Goal: Task Accomplishment & Management: Manage account settings

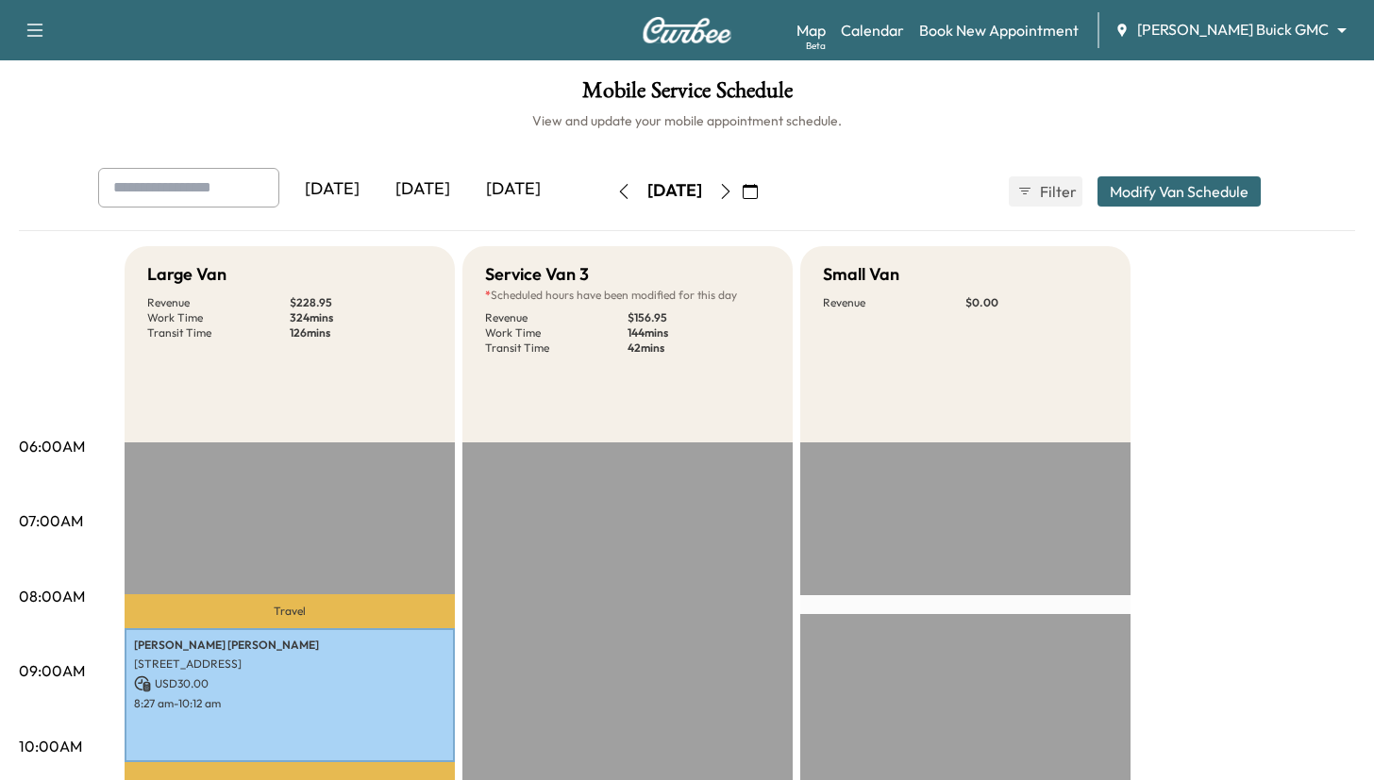
click at [758, 188] on icon "button" at bounding box center [750, 191] width 15 height 15
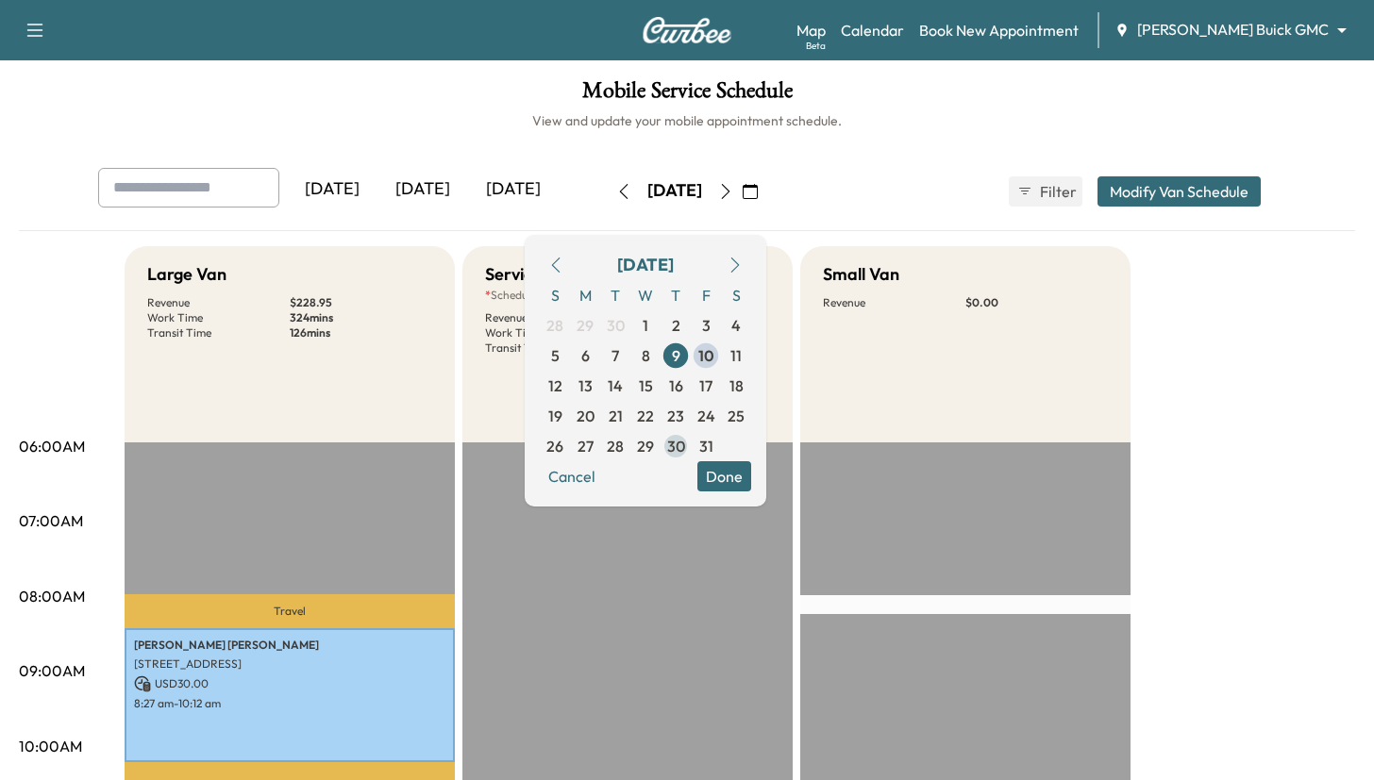
click at [685, 442] on span "30" at bounding box center [676, 446] width 18 height 23
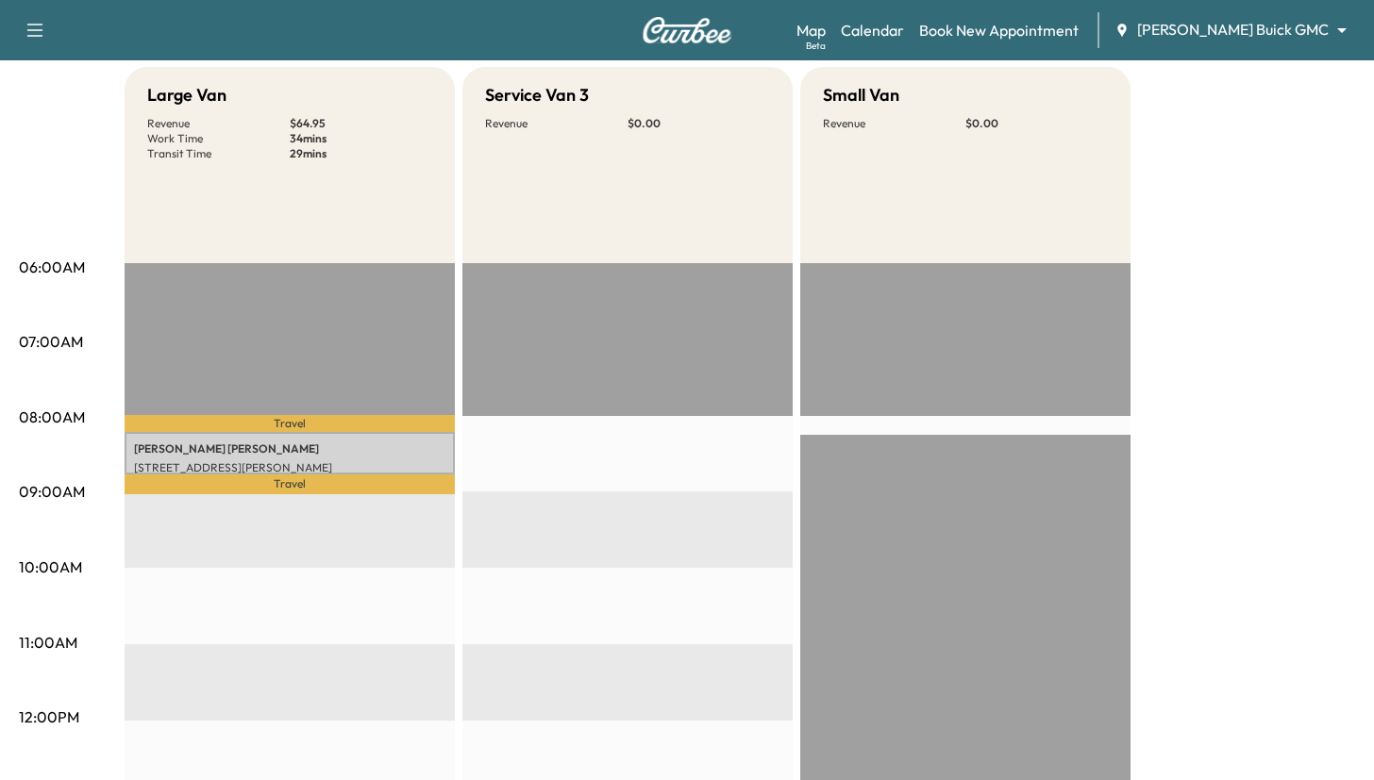
scroll to position [440, 0]
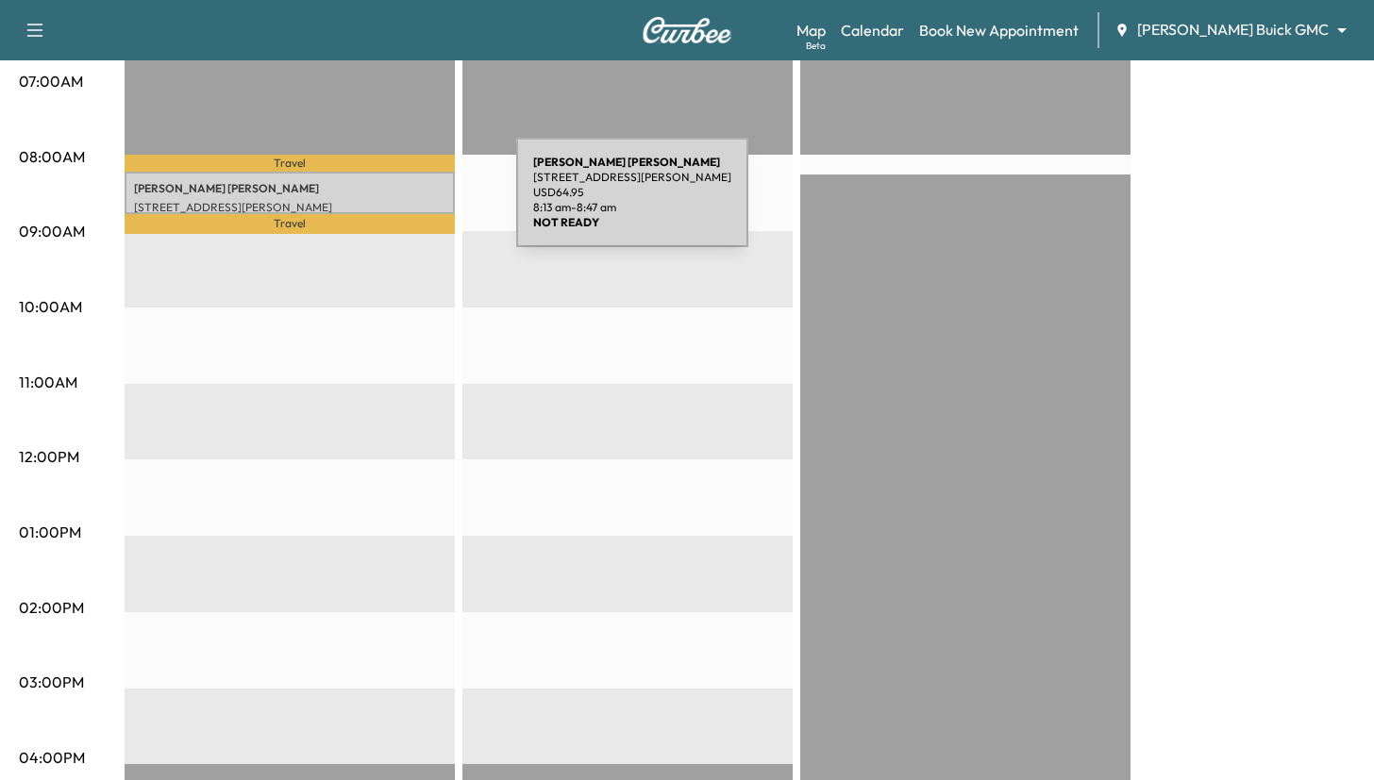
click at [375, 204] on p "[STREET_ADDRESS][PERSON_NAME]" at bounding box center [289, 207] width 311 height 15
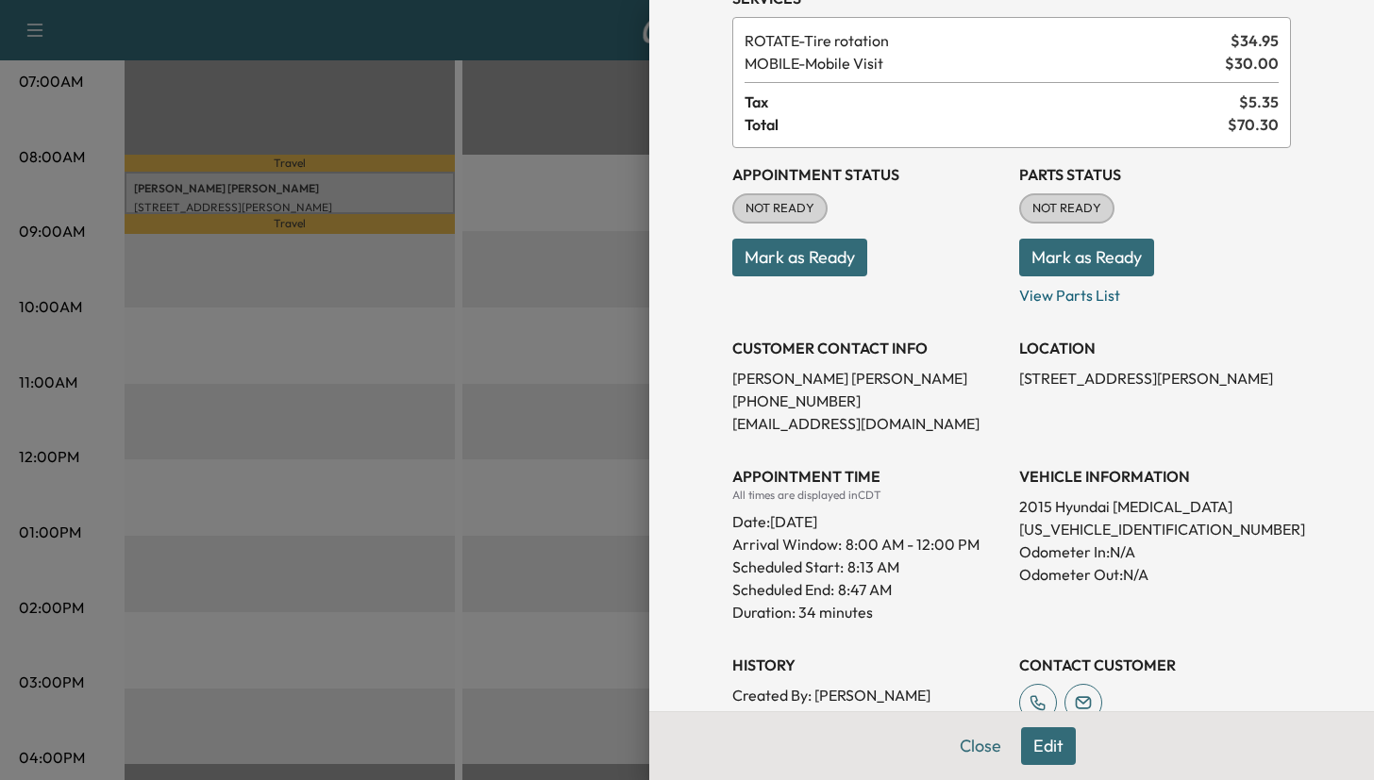
scroll to position [101, 0]
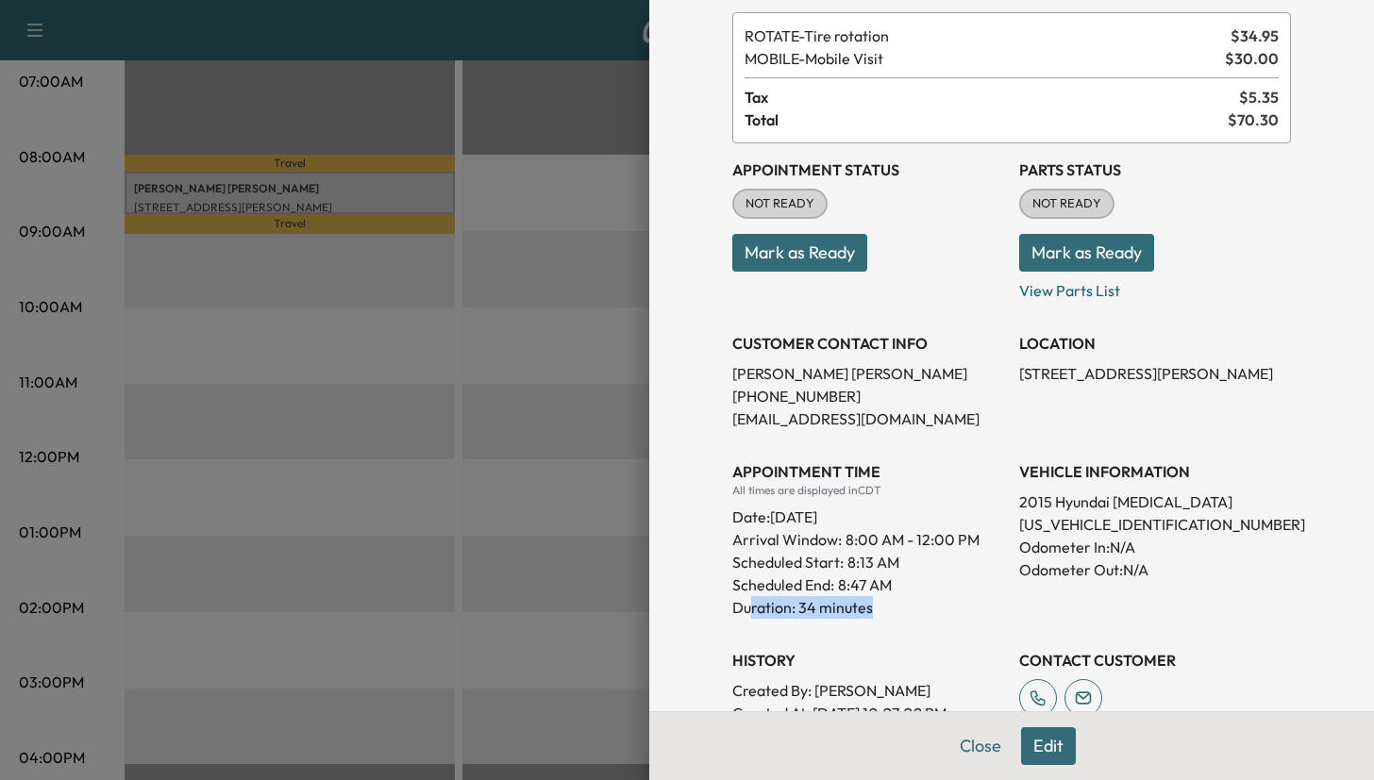
drag, startPoint x: 762, startPoint y: 607, endPoint x: 875, endPoint y: 609, distance: 112.3
click at [875, 609] on p "Duration: 34 minutes" at bounding box center [868, 607] width 272 height 23
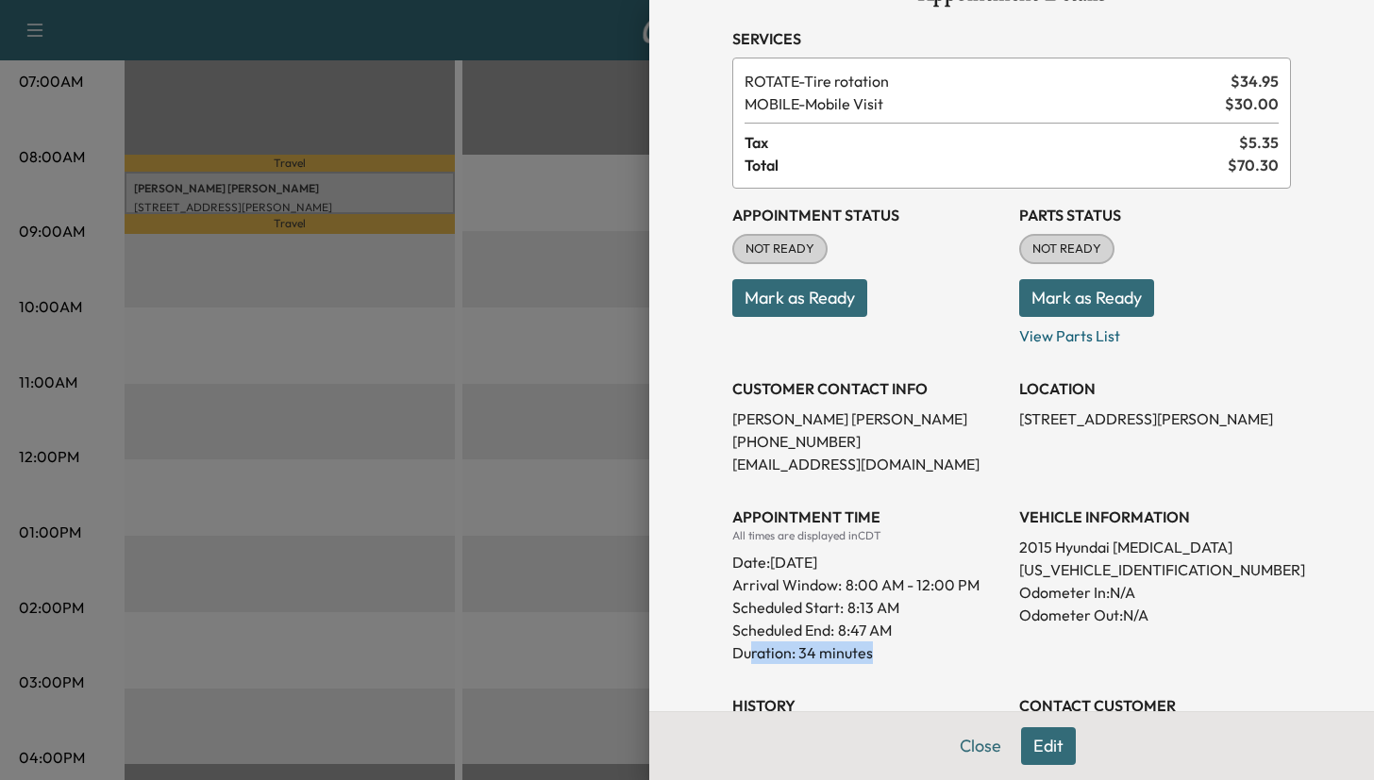
scroll to position [0, 0]
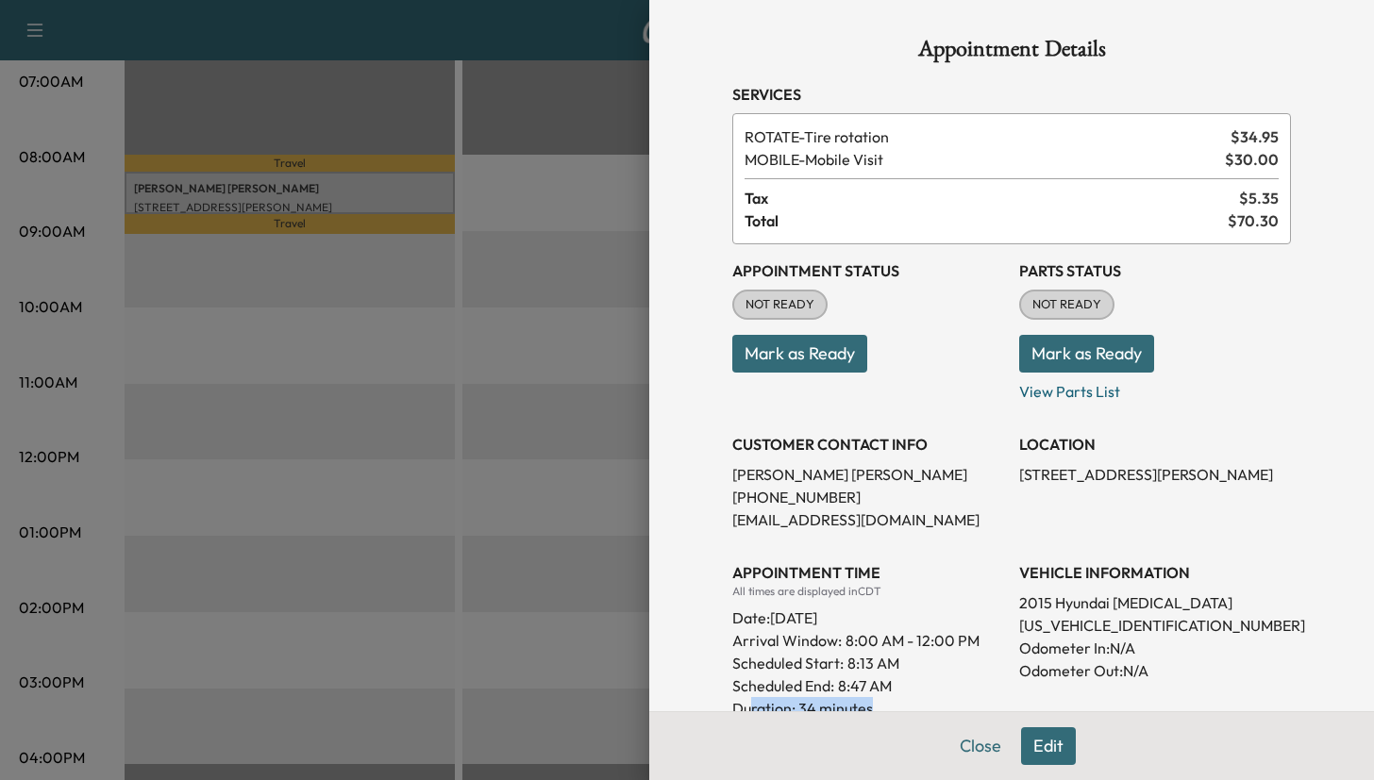
click at [1029, 745] on button "Edit" at bounding box center [1048, 746] width 55 height 38
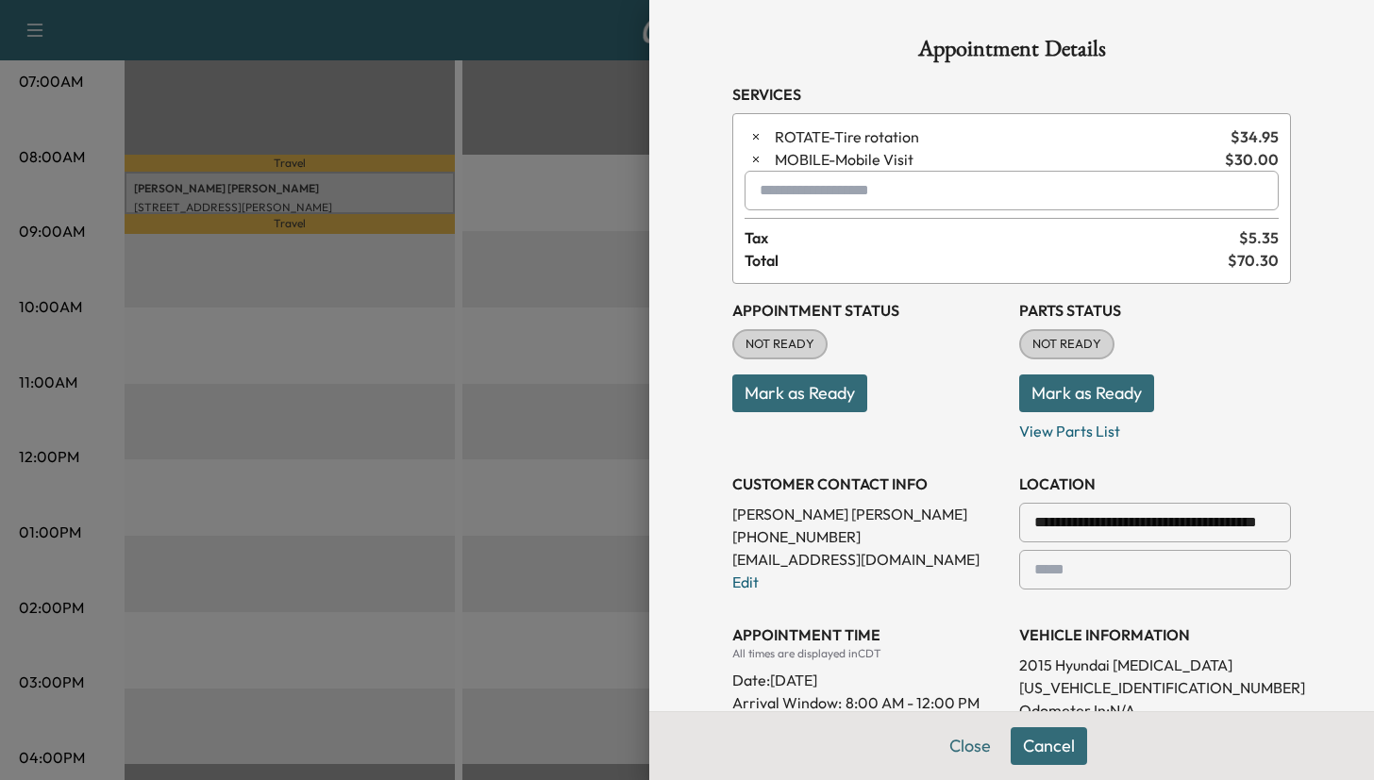
click at [916, 184] on input "text" at bounding box center [1011, 191] width 534 height 40
click at [916, 182] on input "text" at bounding box center [1011, 191] width 534 height 40
click at [814, 166] on span "MOBILE - Mobile Visit" at bounding box center [996, 159] width 442 height 23
click at [843, 166] on span "MOBILE - Mobile Visit" at bounding box center [996, 159] width 442 height 23
click at [966, 743] on button "Close" at bounding box center [970, 746] width 66 height 38
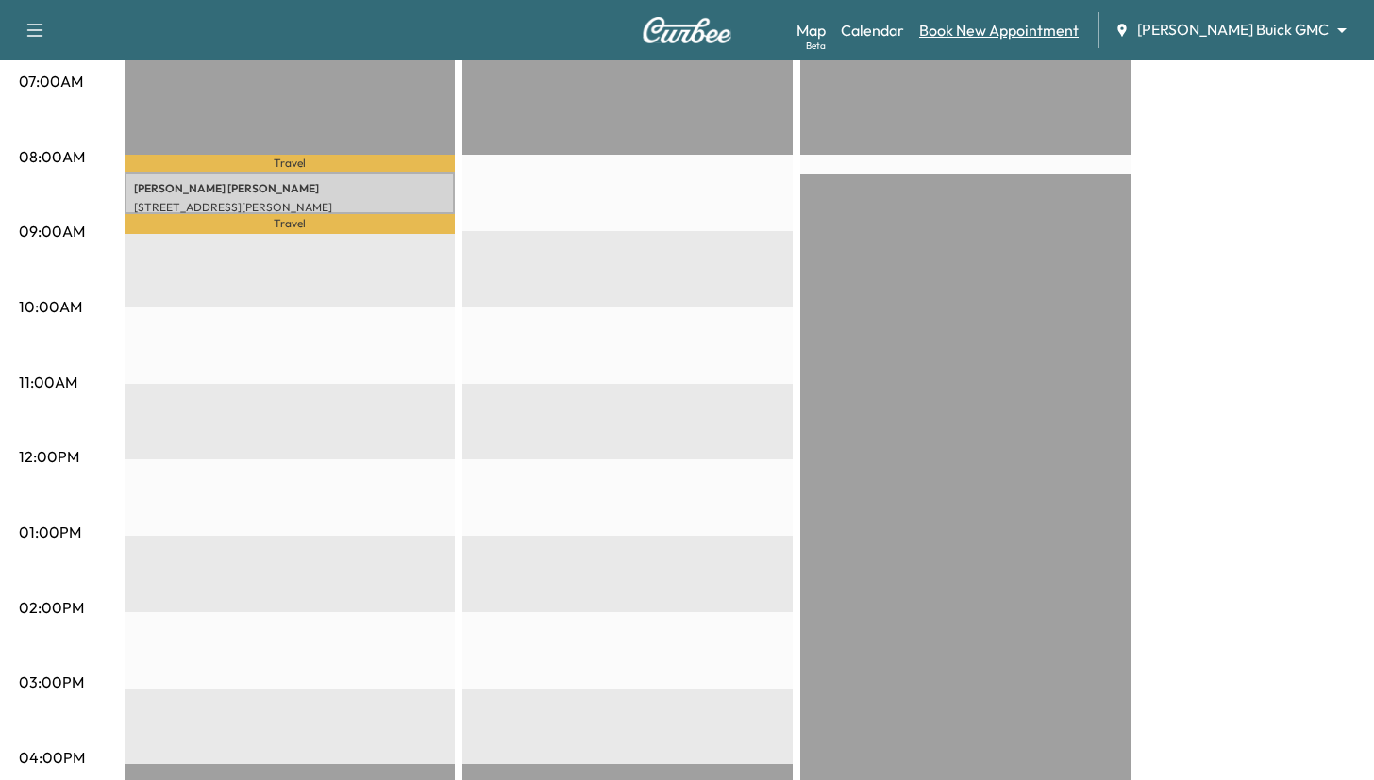
click at [1030, 37] on link "Book New Appointment" at bounding box center [998, 30] width 159 height 23
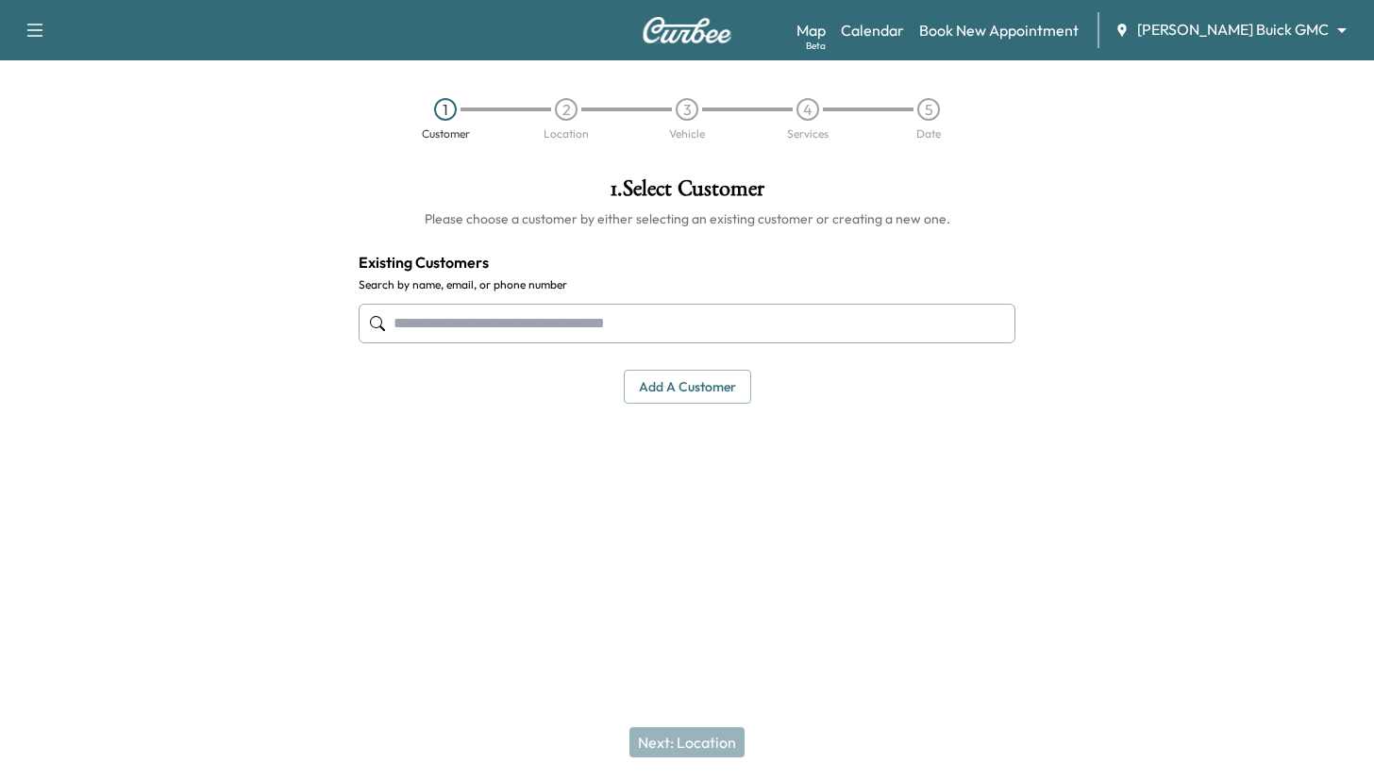
click at [735, 311] on input "text" at bounding box center [687, 324] width 657 height 40
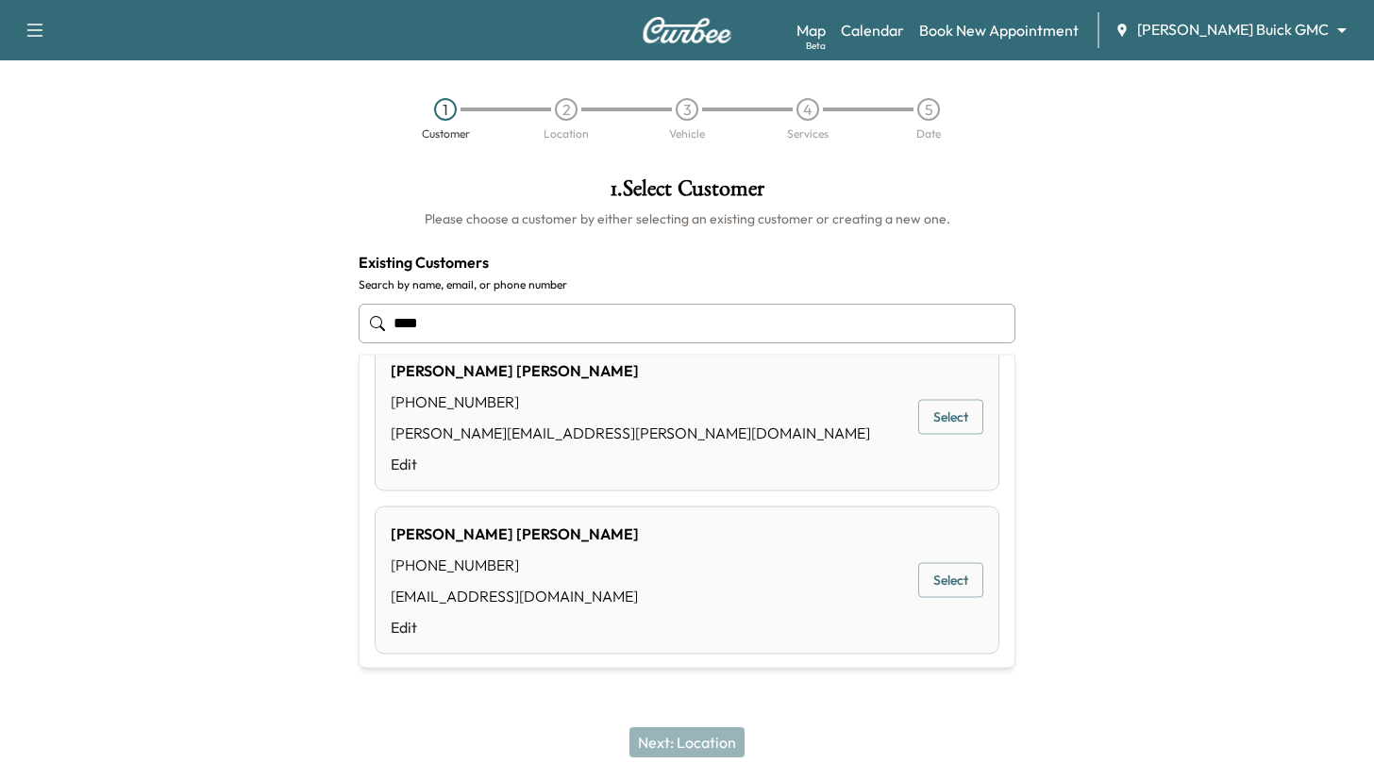
scroll to position [367, 0]
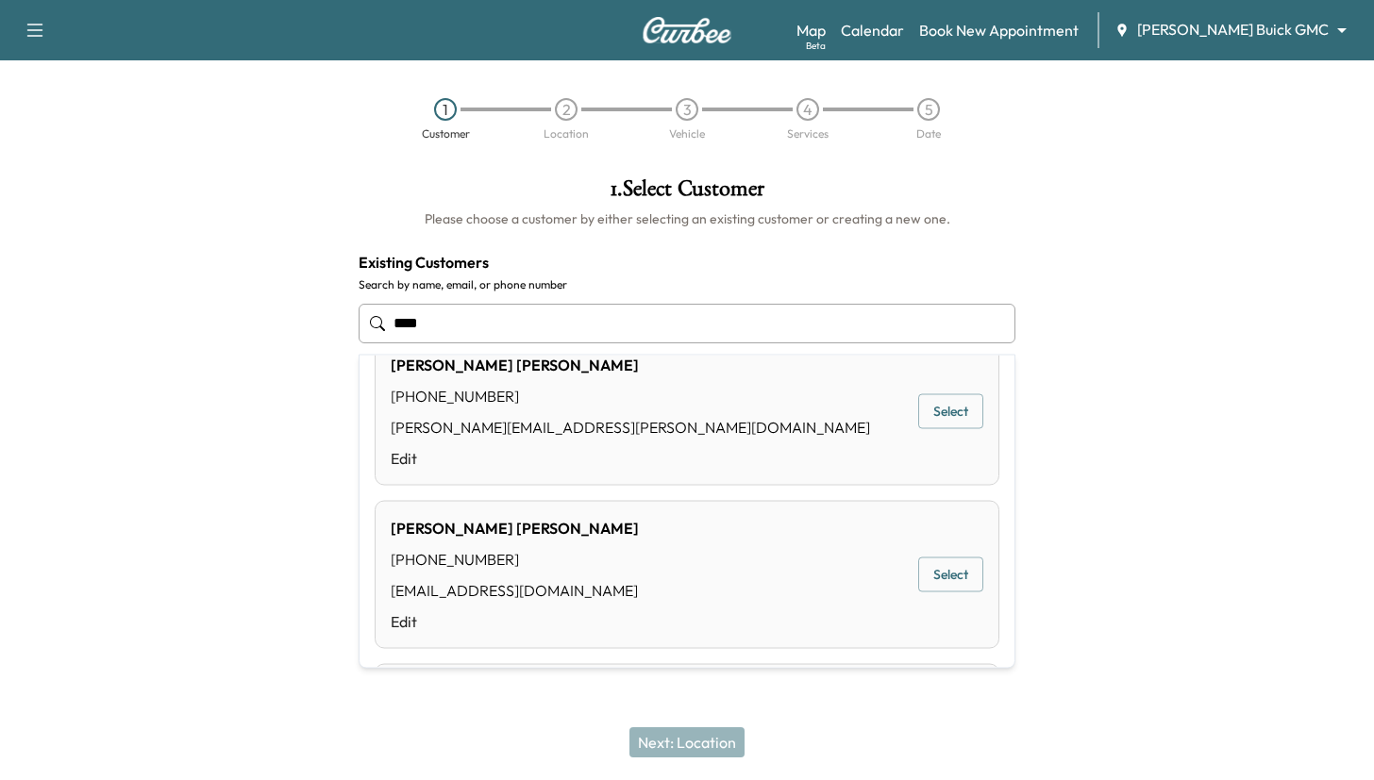
click at [943, 576] on button "Select" at bounding box center [950, 575] width 65 height 35
type input "**********"
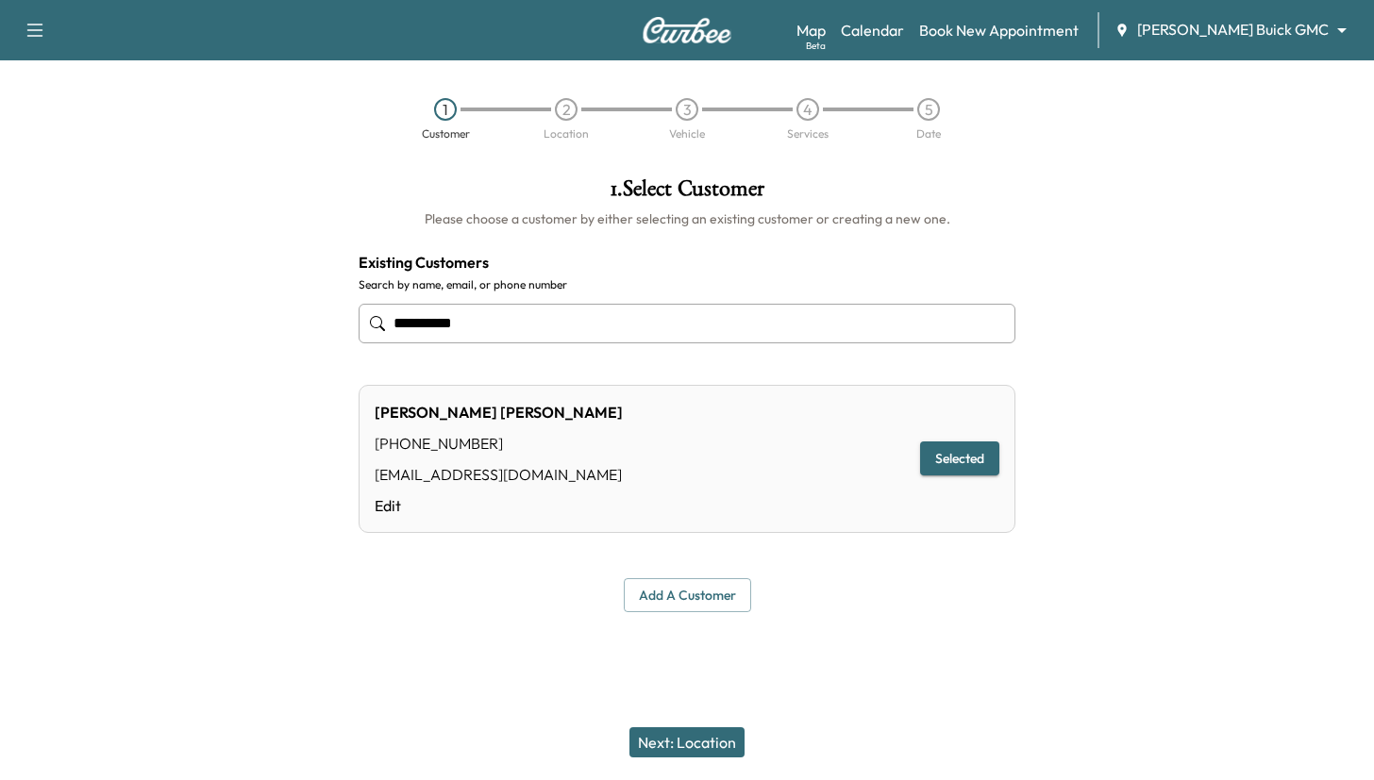
click at [702, 761] on div "Next: Location" at bounding box center [687, 742] width 1374 height 75
click at [697, 737] on button "Next: Location" at bounding box center [686, 742] width 115 height 30
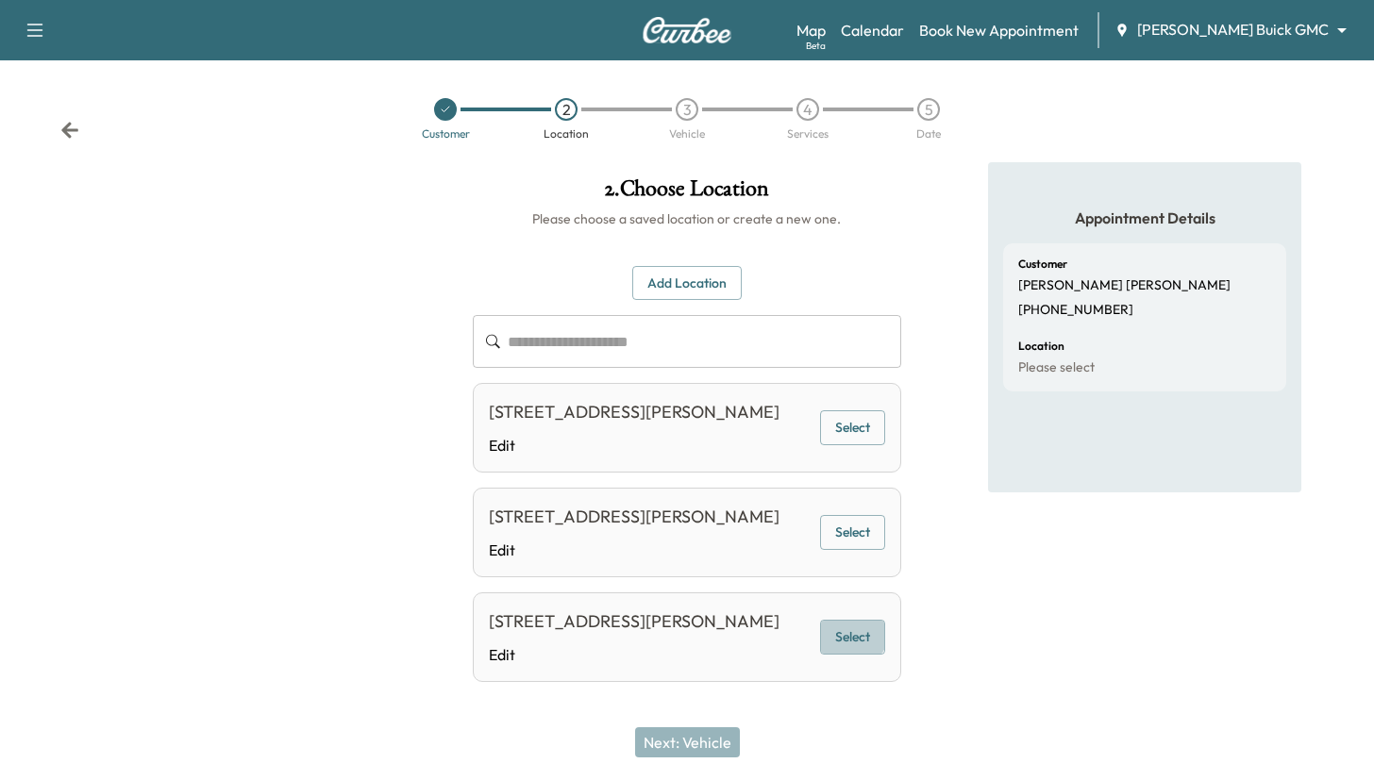
click at [845, 640] on button "Select" at bounding box center [852, 637] width 65 height 35
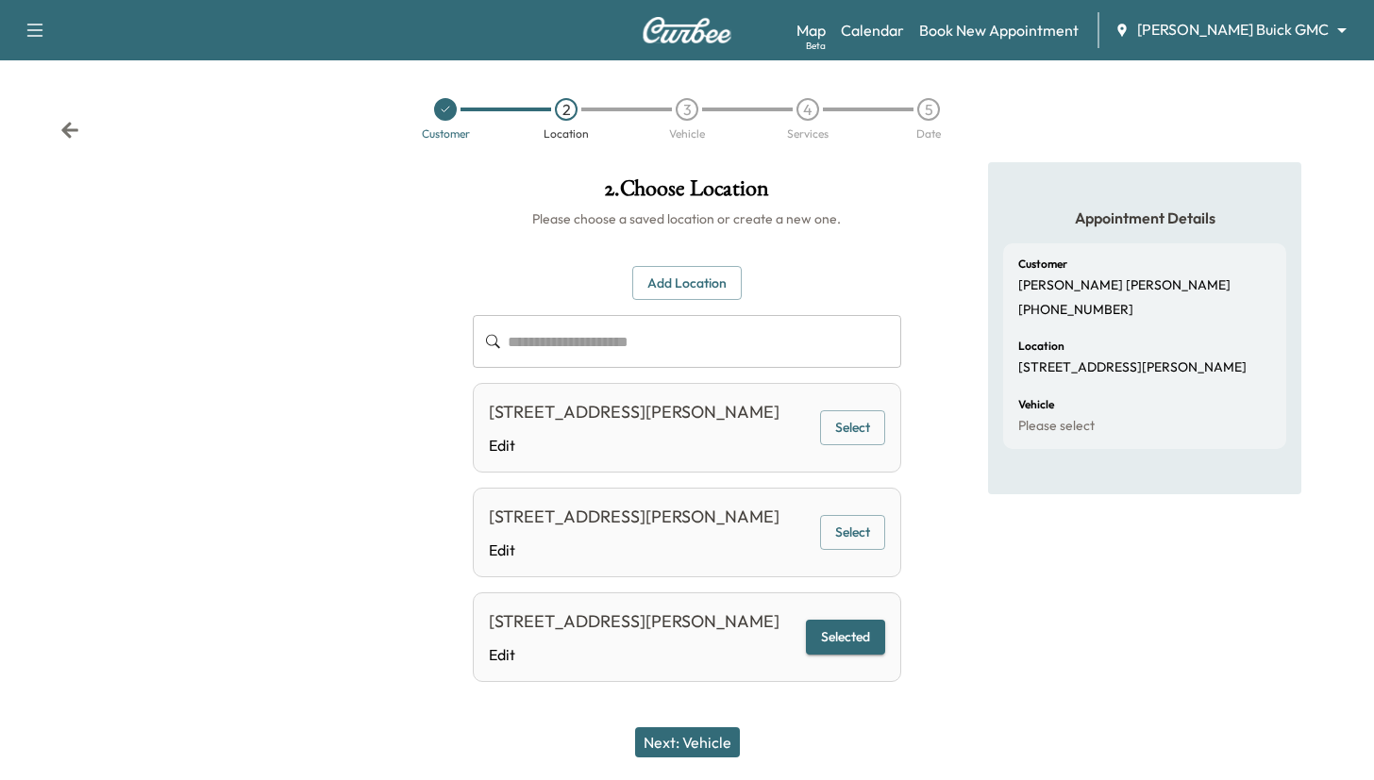
click at [670, 754] on button "Next: Vehicle" at bounding box center [687, 742] width 105 height 30
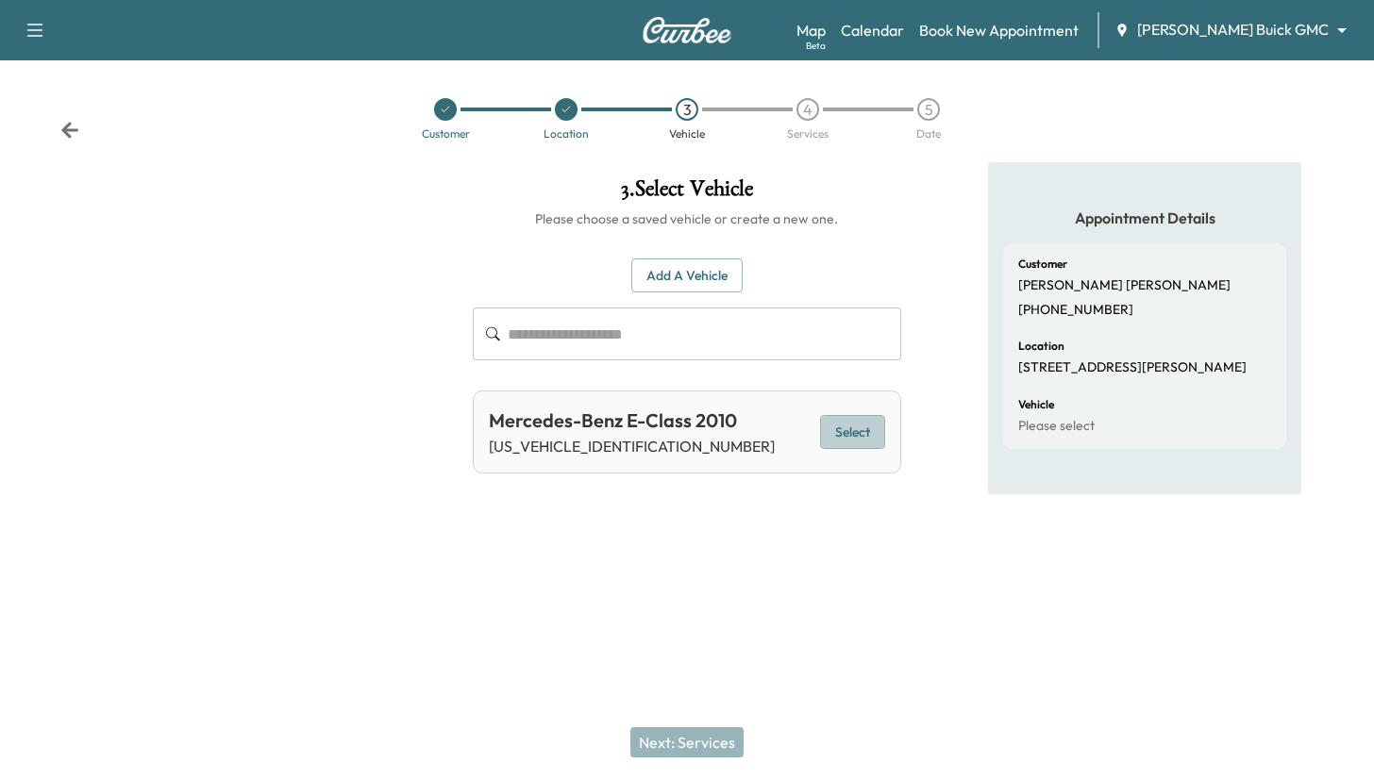
click at [855, 434] on button "Select" at bounding box center [852, 432] width 65 height 35
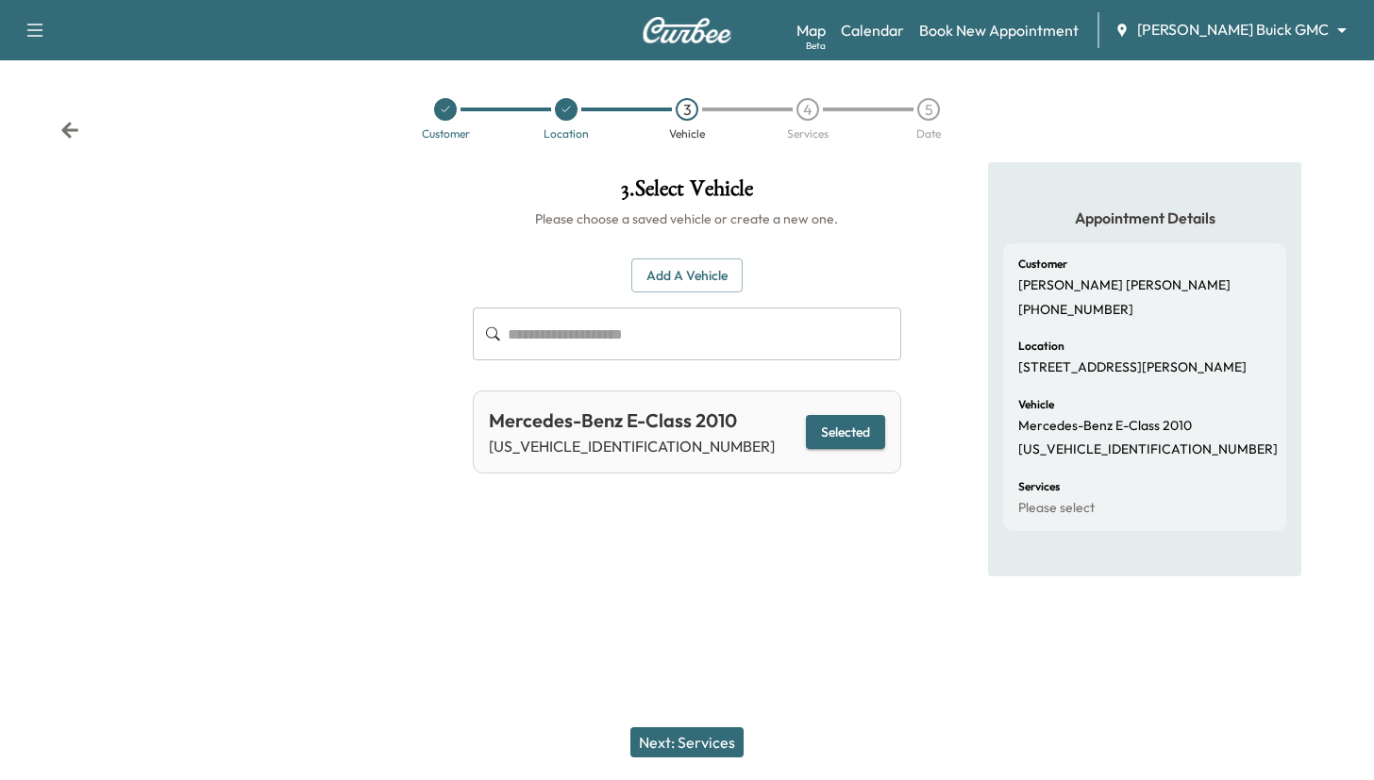
click at [713, 738] on button "Next: Services" at bounding box center [686, 742] width 113 height 30
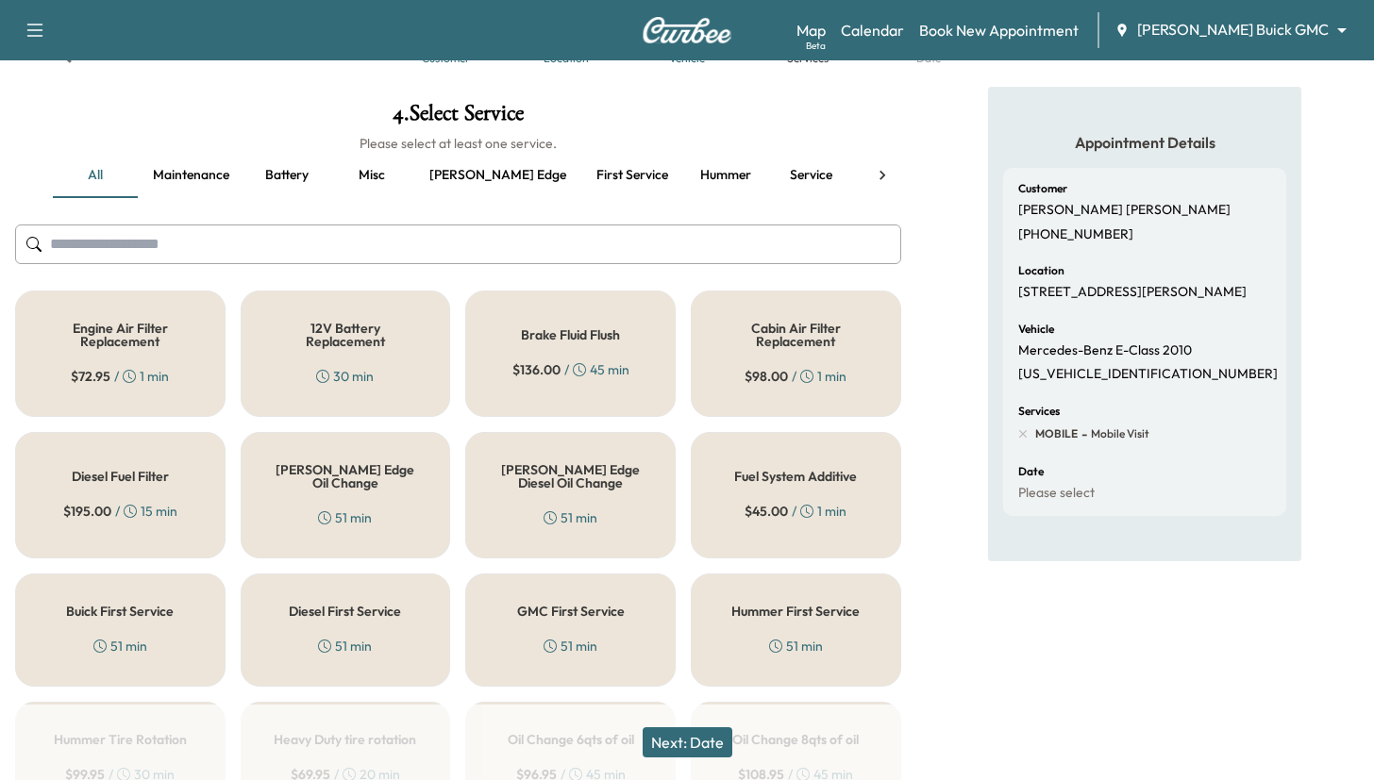
scroll to position [104, 0]
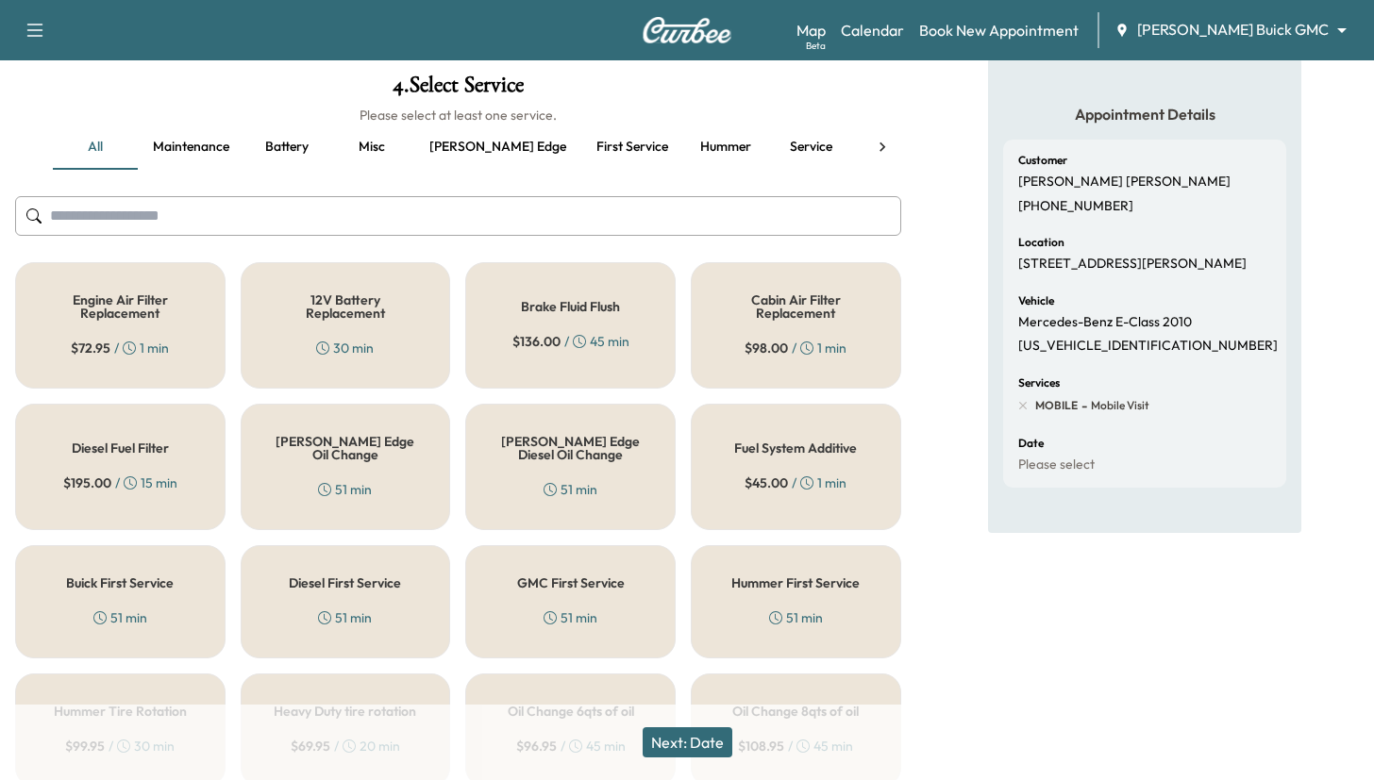
click at [377, 335] on div "12V Battery Replacement 30 min" at bounding box center [346, 325] width 210 height 126
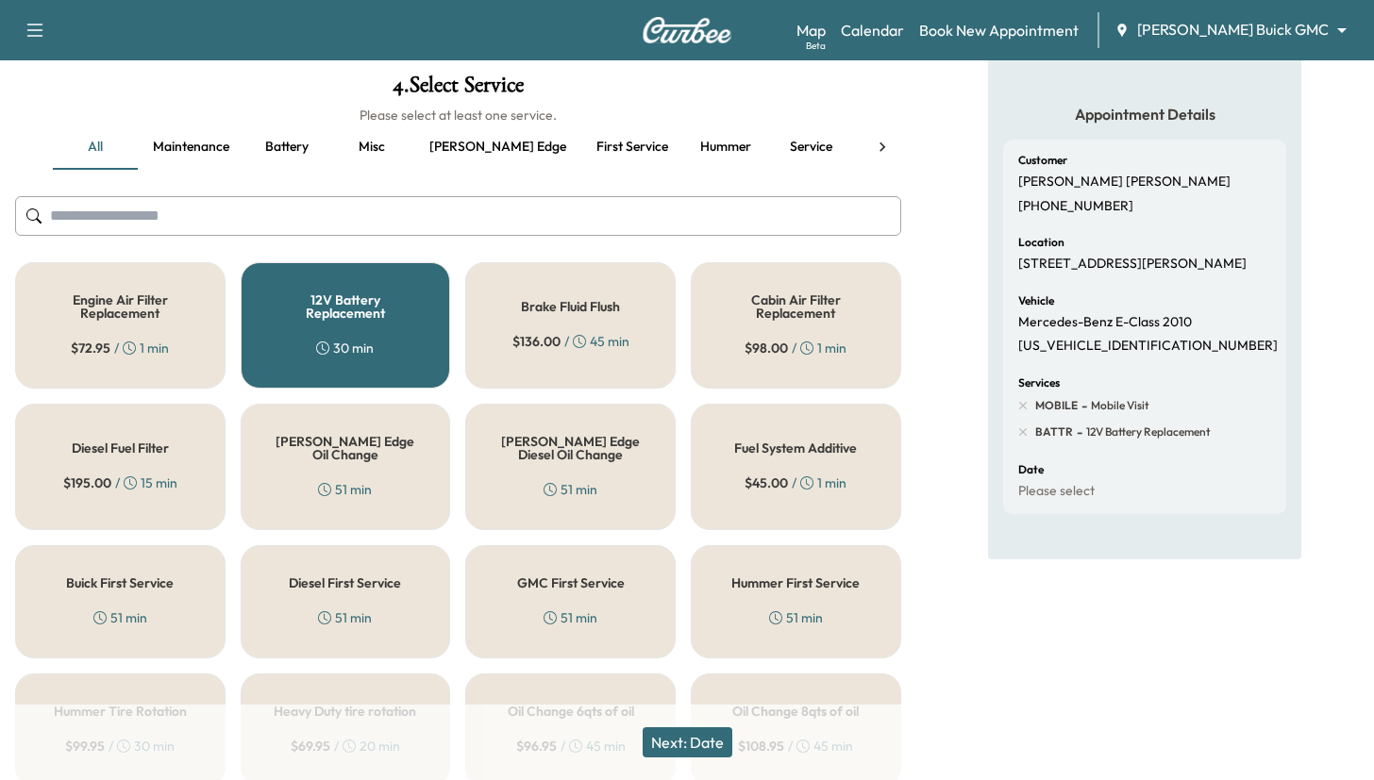
click at [698, 748] on button "Next: Date" at bounding box center [688, 742] width 90 height 30
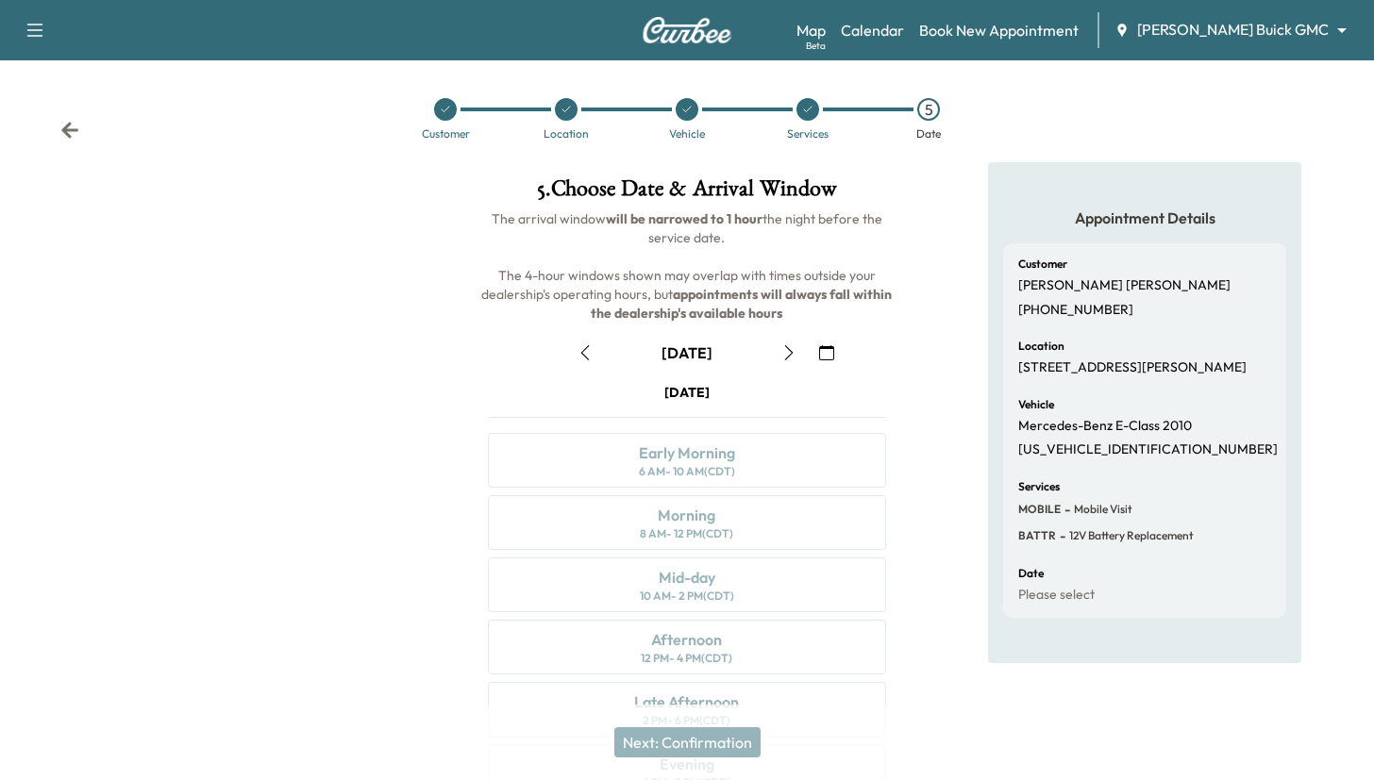
click at [826, 354] on icon "button" at bounding box center [826, 352] width 15 height 15
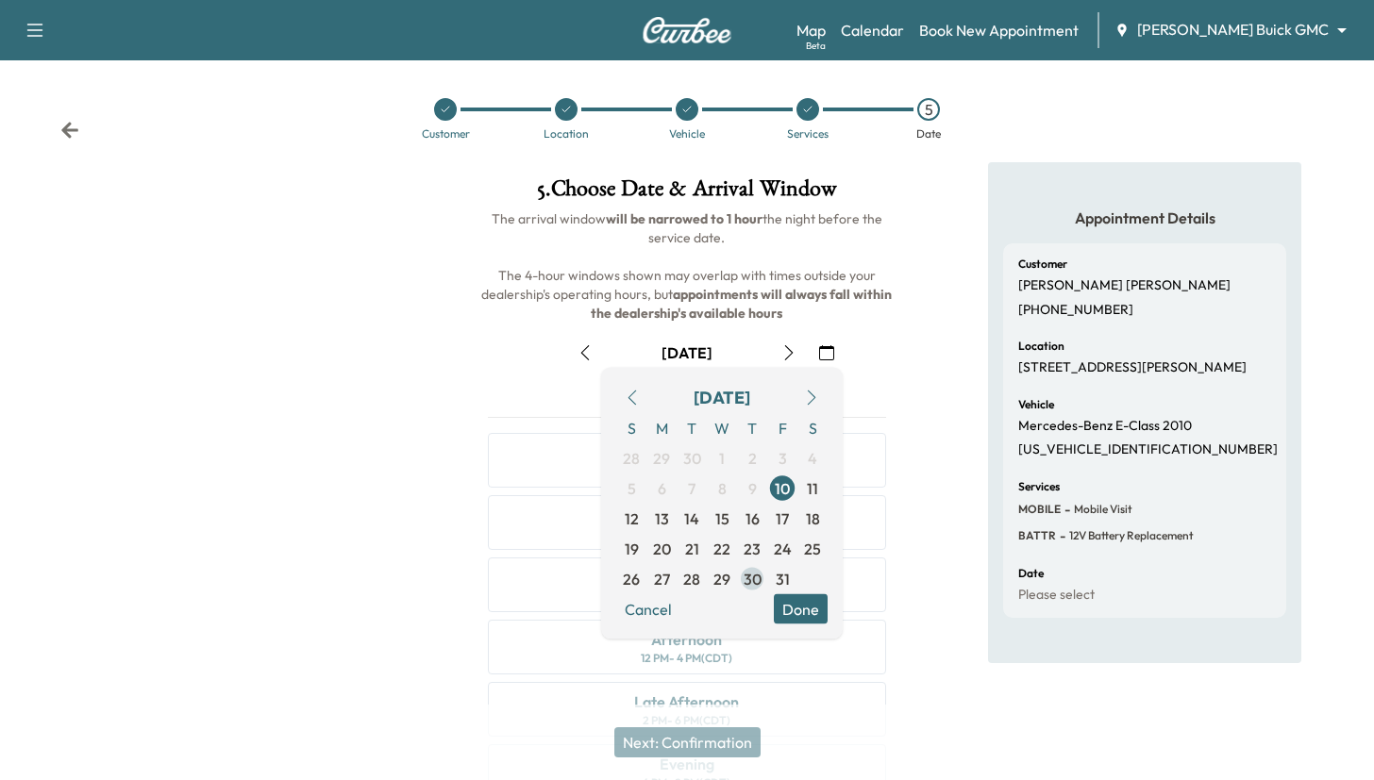
click at [746, 578] on span "30" at bounding box center [752, 579] width 18 height 23
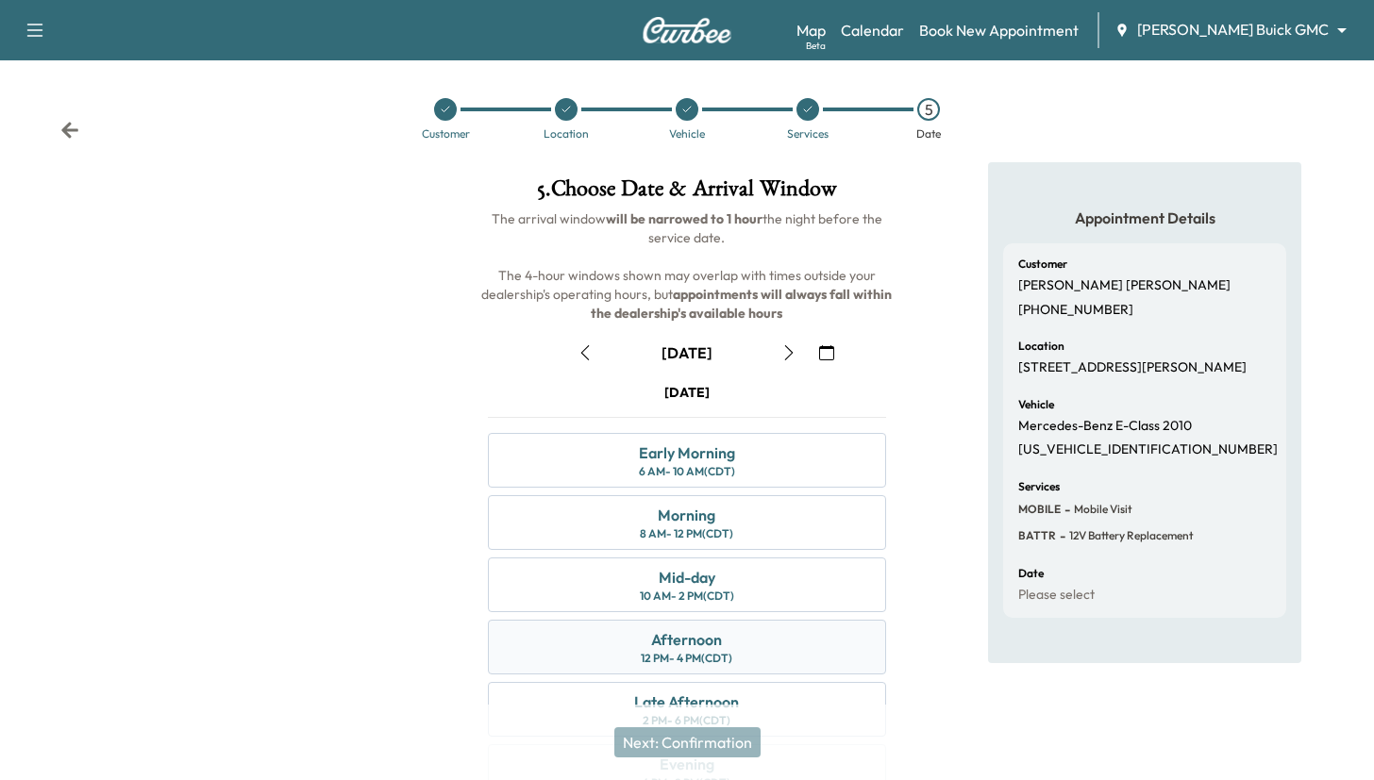
click at [713, 645] on div "Afternoon" at bounding box center [686, 639] width 71 height 23
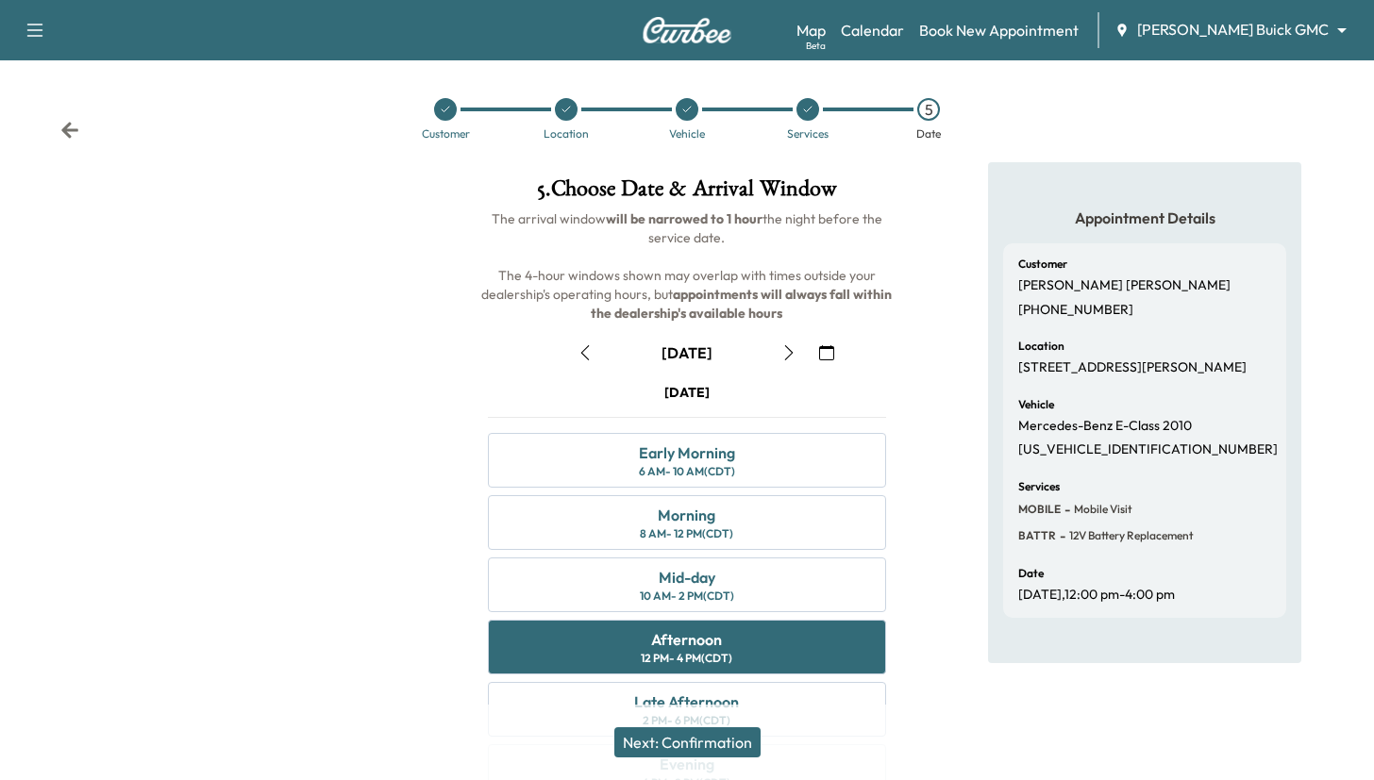
click at [703, 737] on button "Next: Confirmation" at bounding box center [687, 742] width 146 height 30
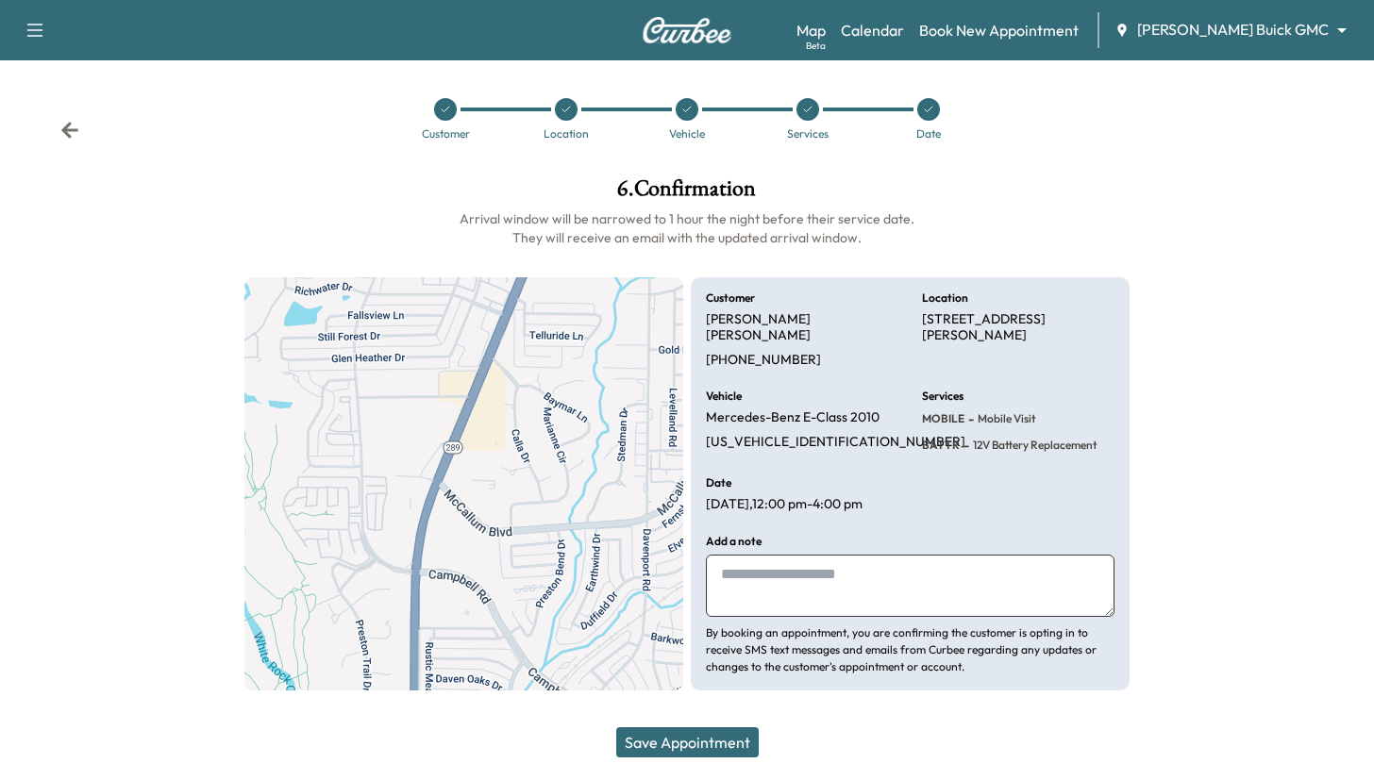
click at [703, 737] on button "Save Appointment" at bounding box center [687, 742] width 142 height 30
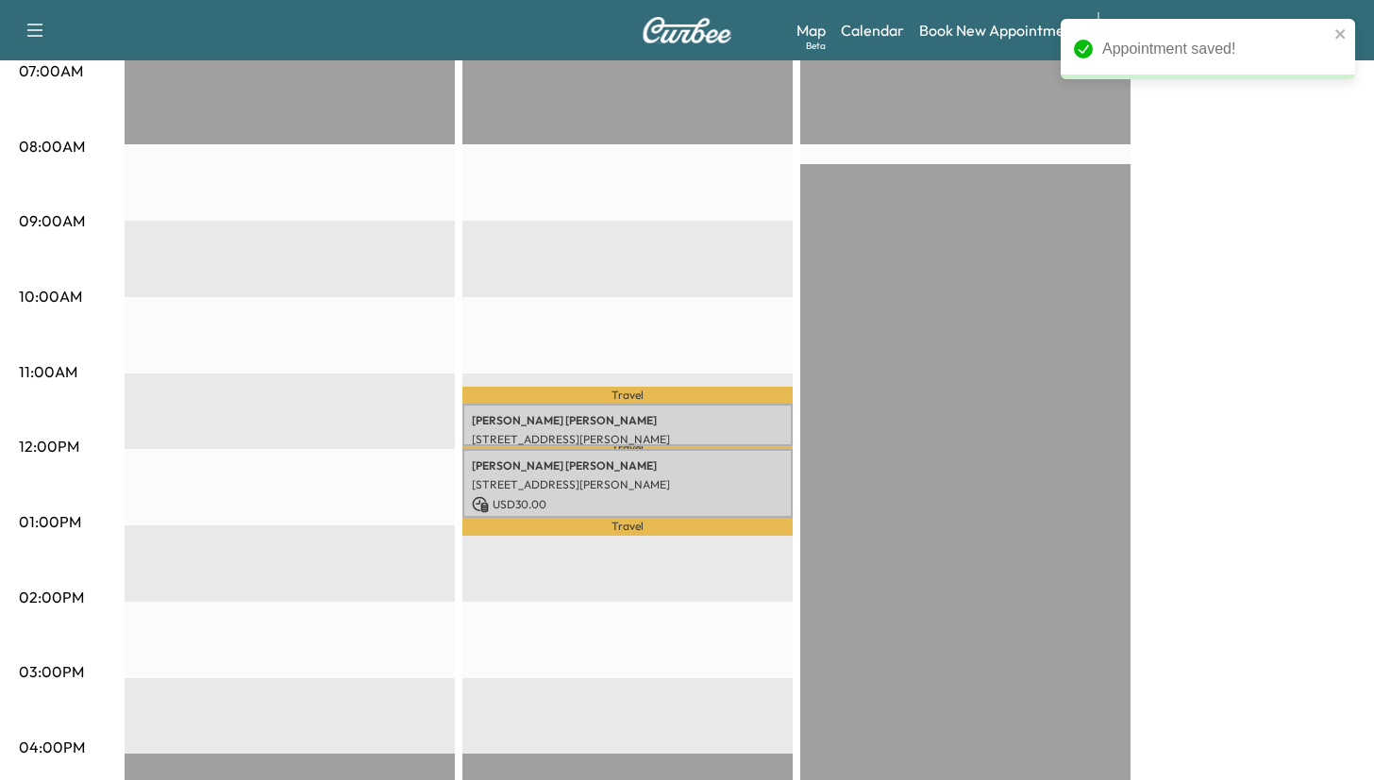
scroll to position [351, 0]
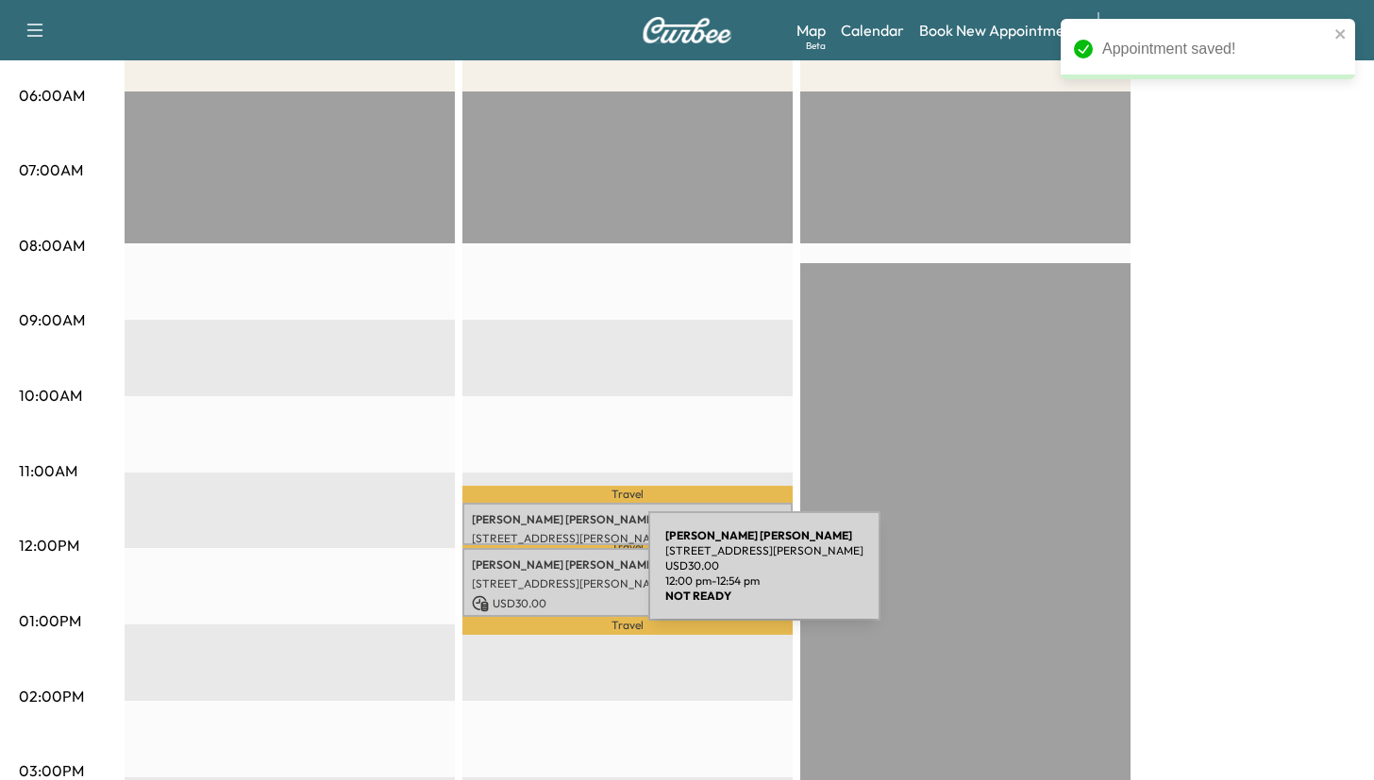
click at [507, 577] on p "[STREET_ADDRESS][PERSON_NAME]" at bounding box center [627, 583] width 311 height 15
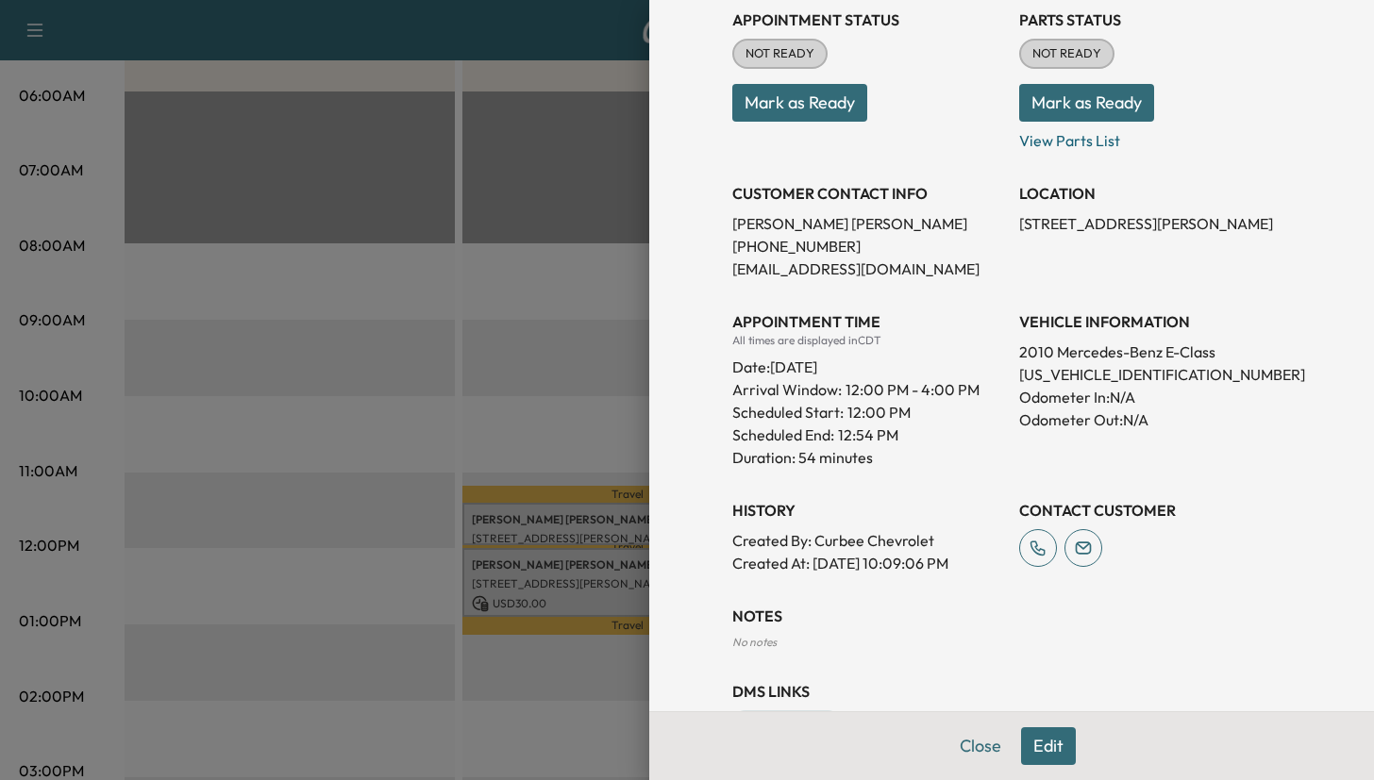
scroll to position [262, 0]
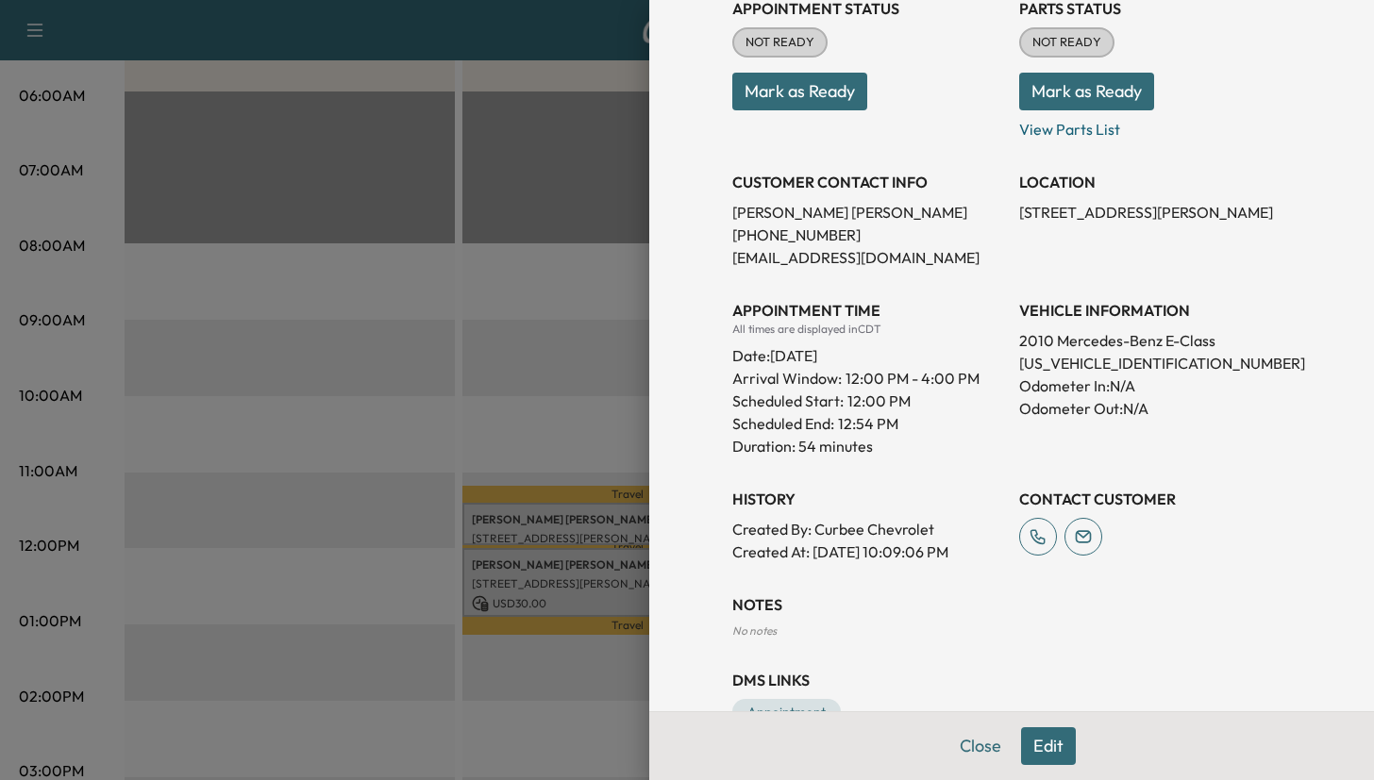
click at [596, 508] on div at bounding box center [687, 390] width 1374 height 780
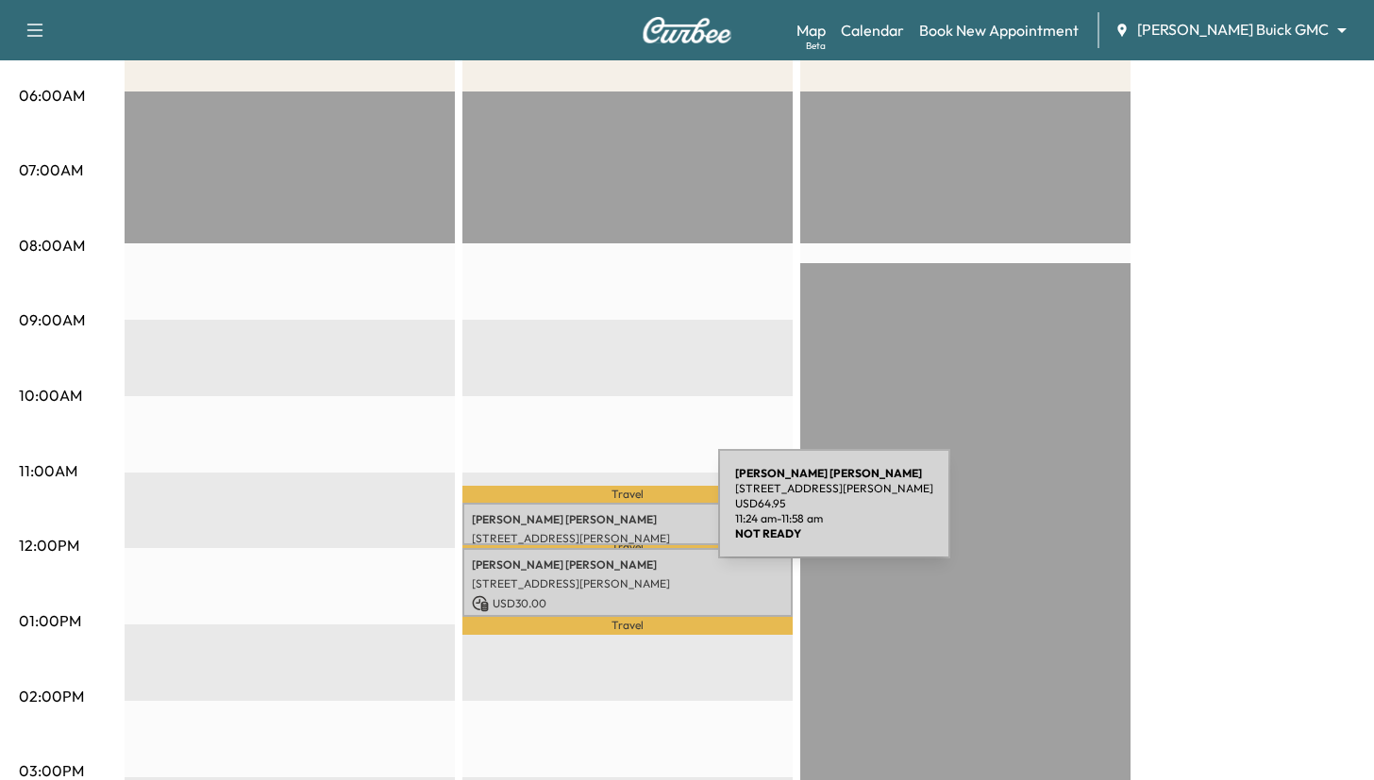
click at [576, 515] on p "[PERSON_NAME]" at bounding box center [627, 519] width 311 height 15
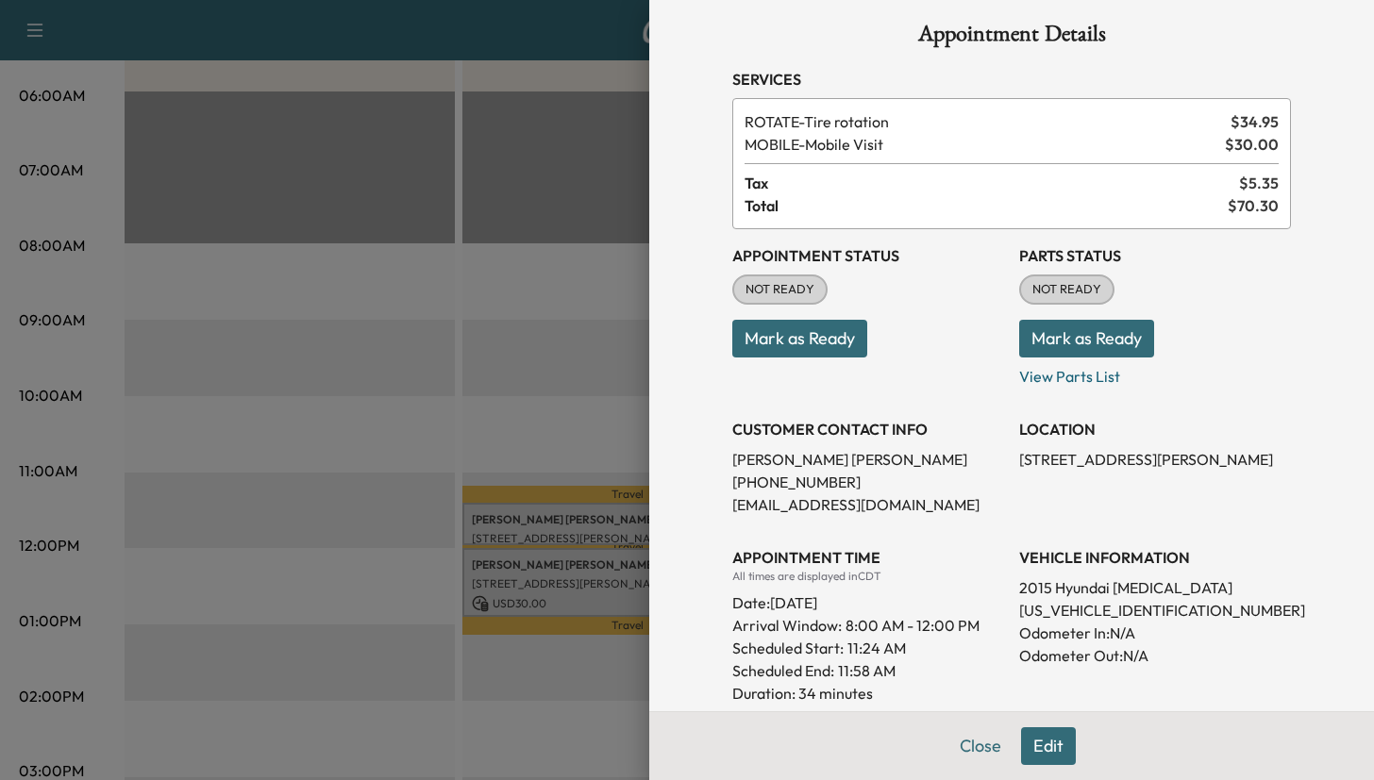
scroll to position [0, 0]
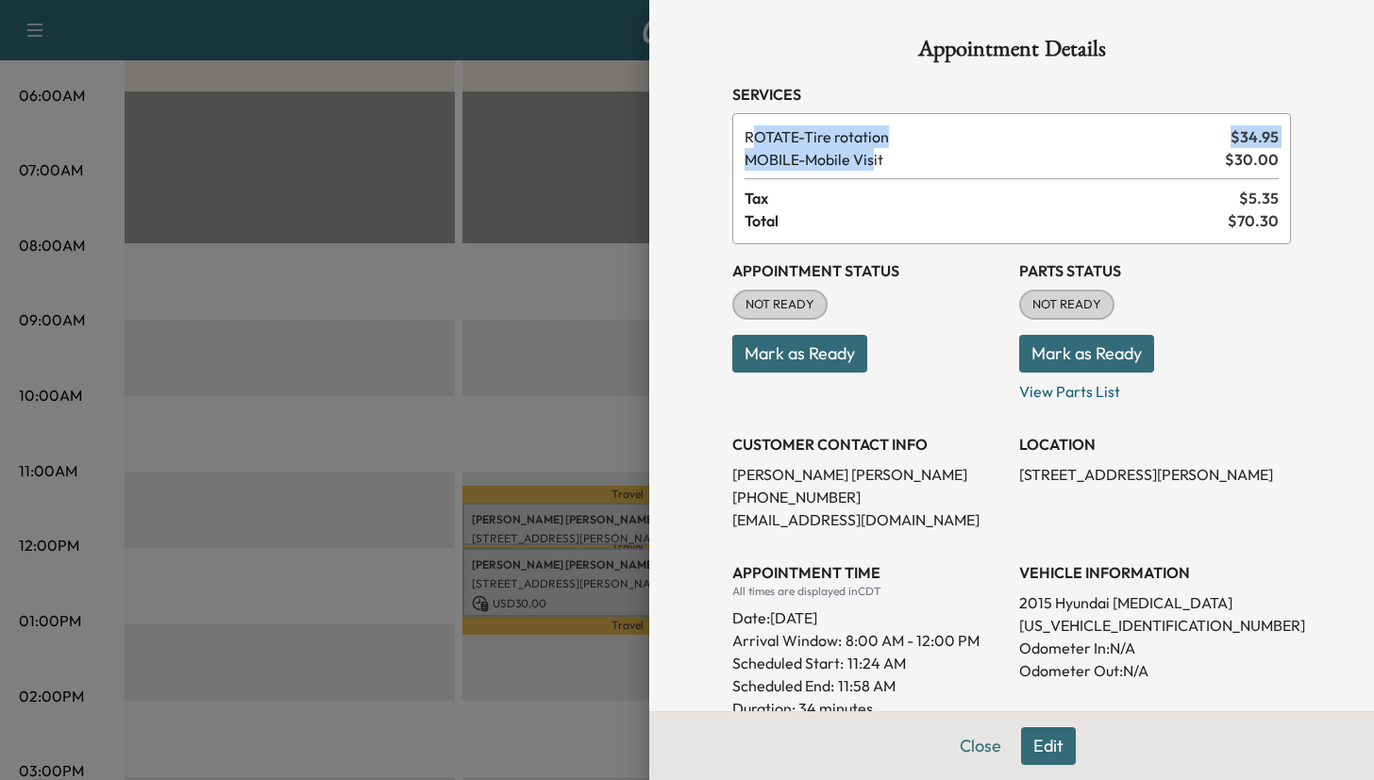
drag, startPoint x: 751, startPoint y: 135, endPoint x: 882, endPoint y: 160, distance: 133.6
click at [882, 160] on div "ROTATE - Tire rotation $ 34.95 MOBILE - Mobile Visit $ 30.00 Tax $ 5.35 Total $…" at bounding box center [1011, 178] width 559 height 131
click at [538, 612] on div at bounding box center [687, 390] width 1374 height 780
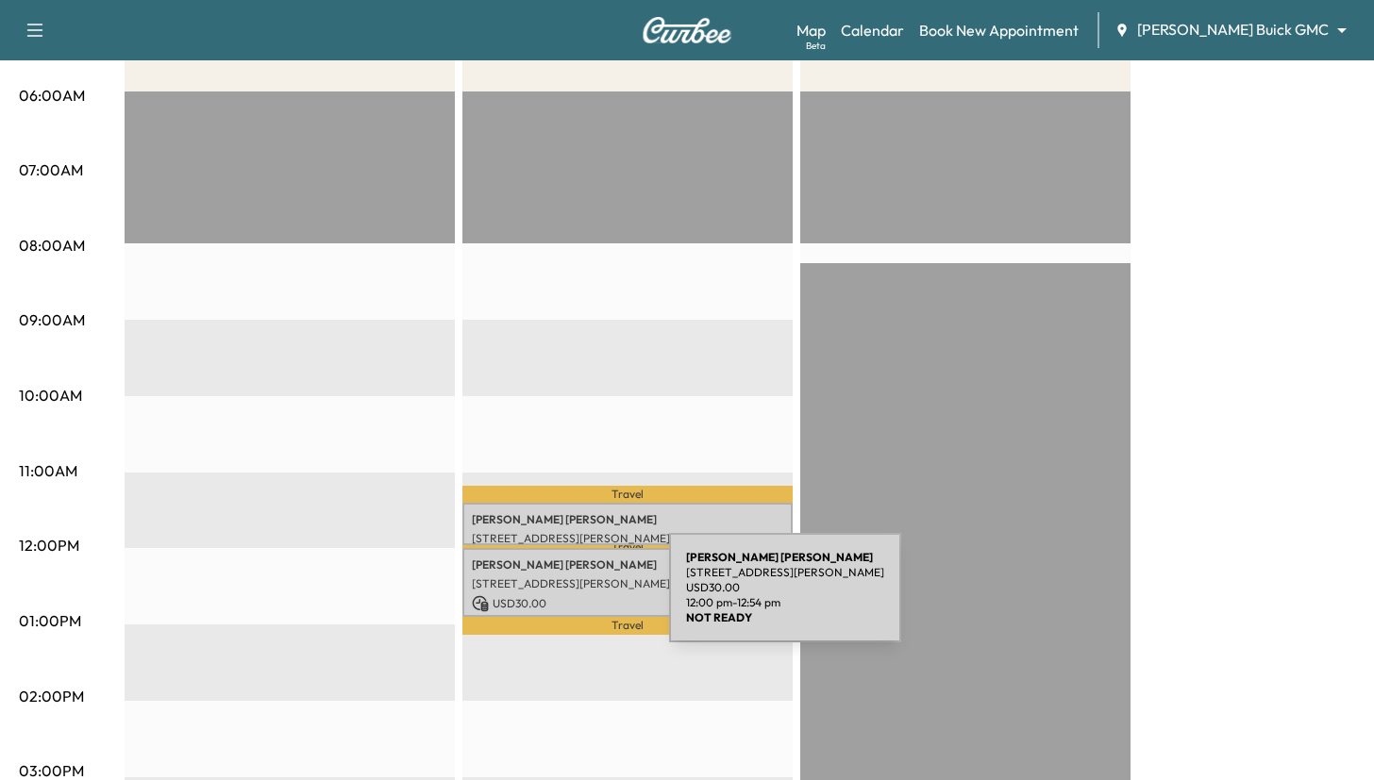
click at [527, 599] on p "USD 30.00" at bounding box center [627, 603] width 311 height 17
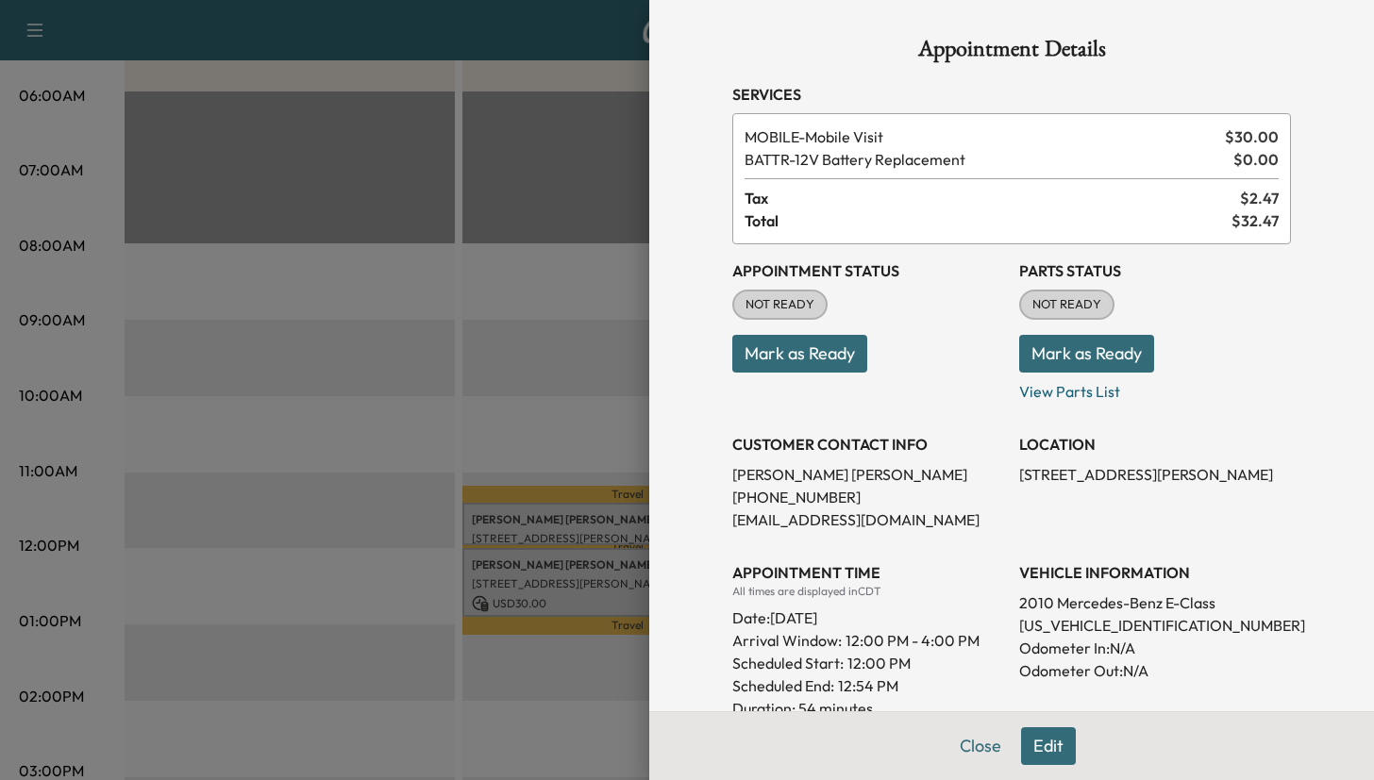
click at [537, 523] on div at bounding box center [687, 390] width 1374 height 780
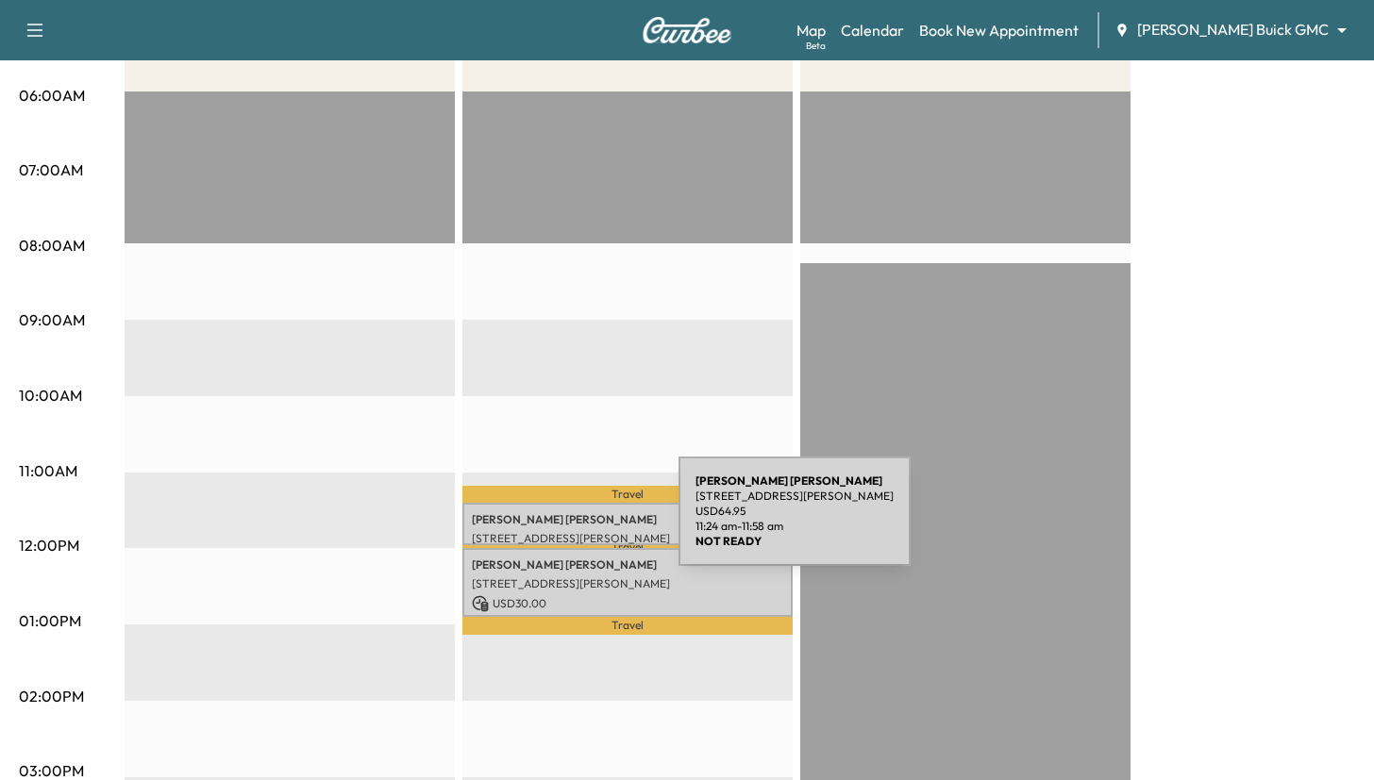
click at [537, 523] on p "[PERSON_NAME]" at bounding box center [627, 519] width 311 height 15
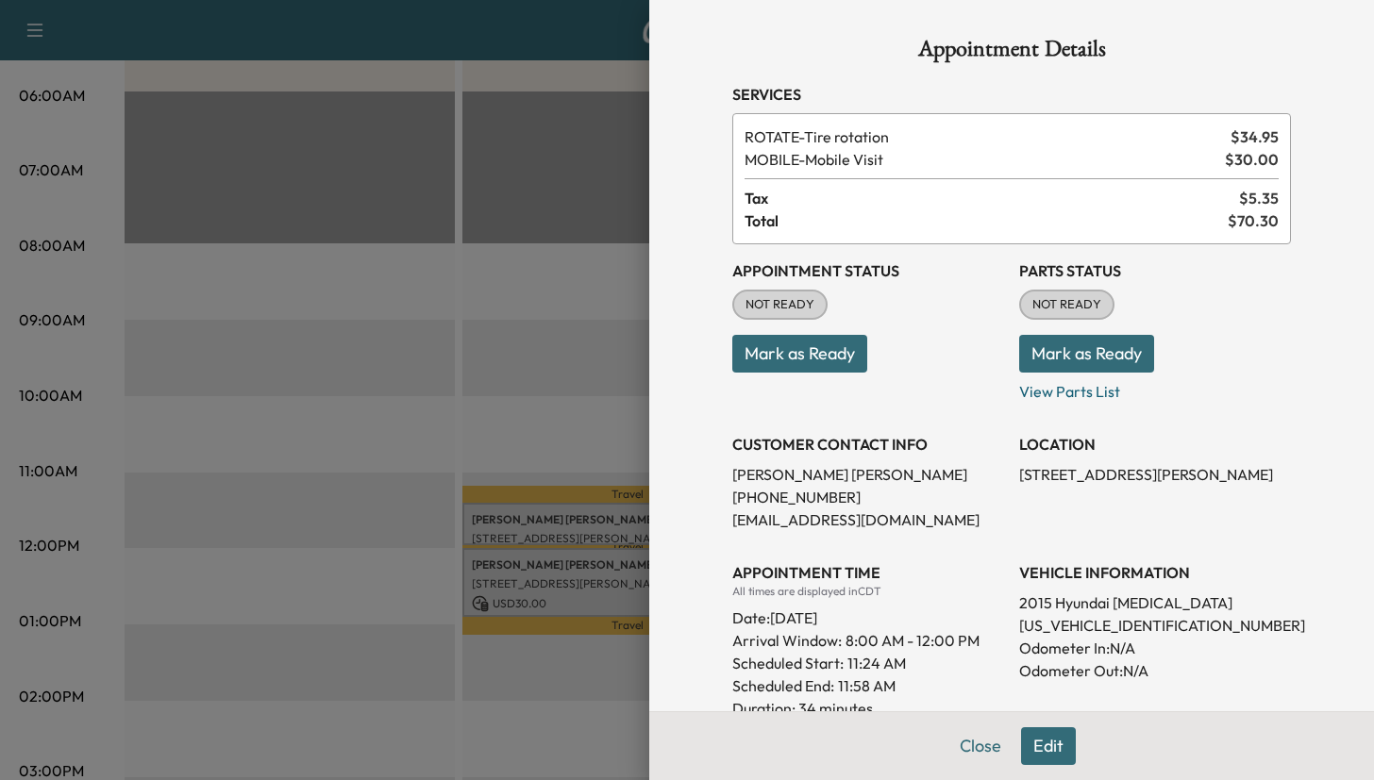
click at [1039, 738] on button "Edit" at bounding box center [1048, 746] width 55 height 38
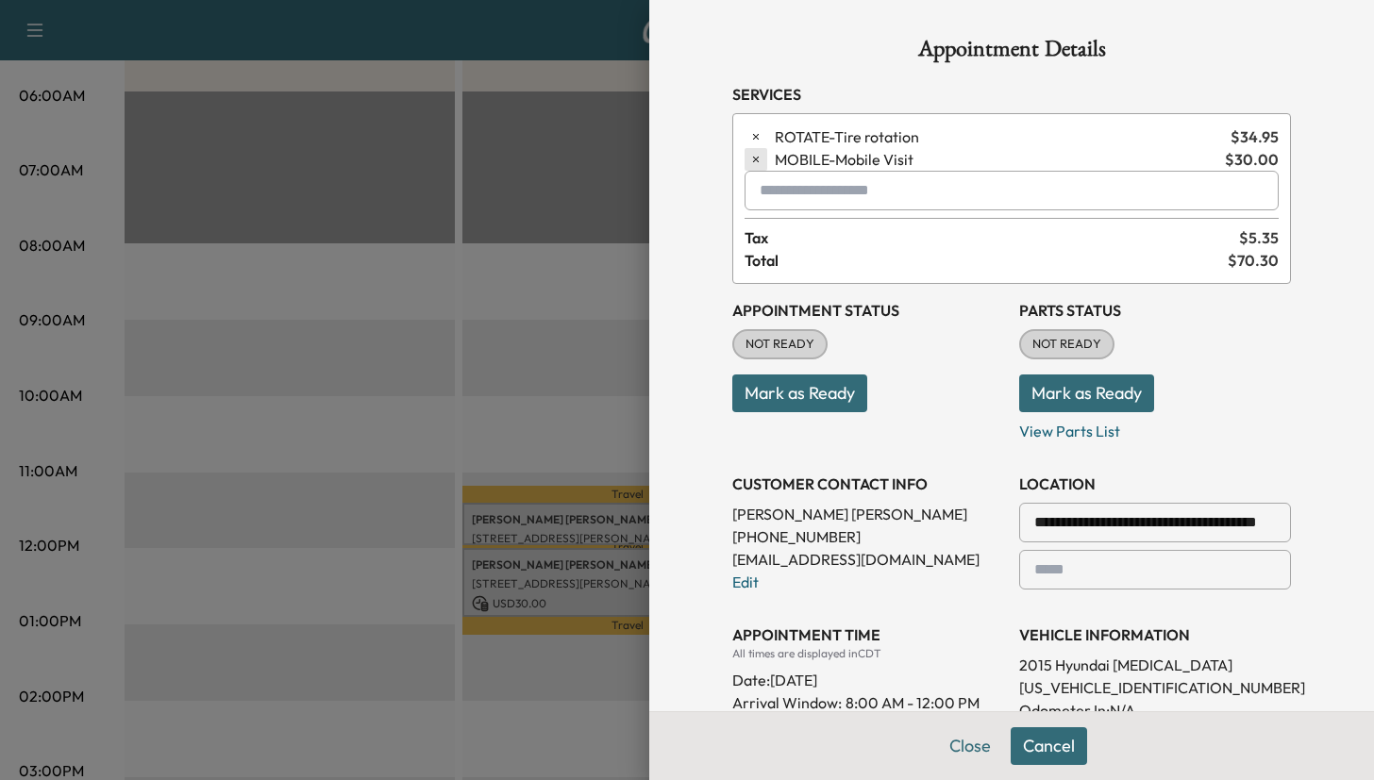
click at [760, 161] on icon "button" at bounding box center [755, 159] width 13 height 13
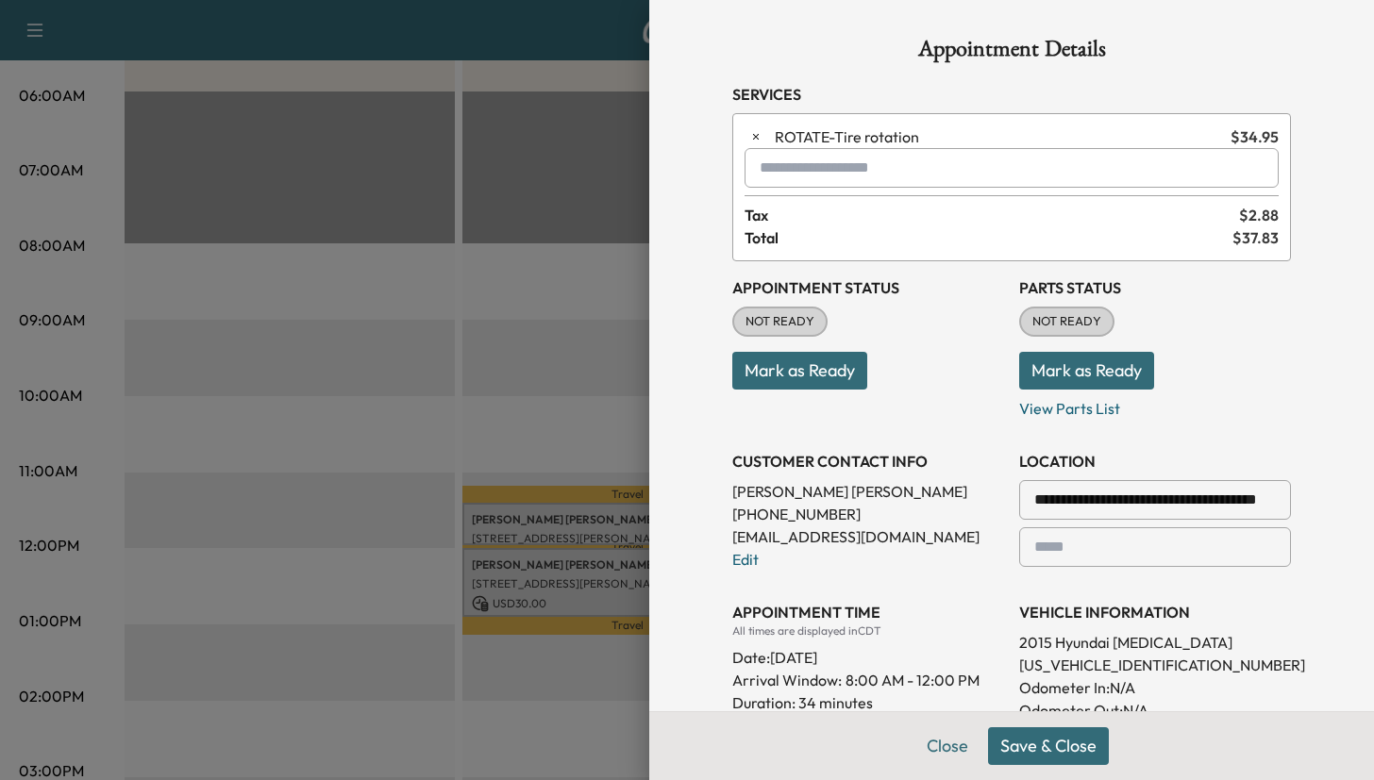
click at [793, 175] on input "text" at bounding box center [1011, 168] width 534 height 40
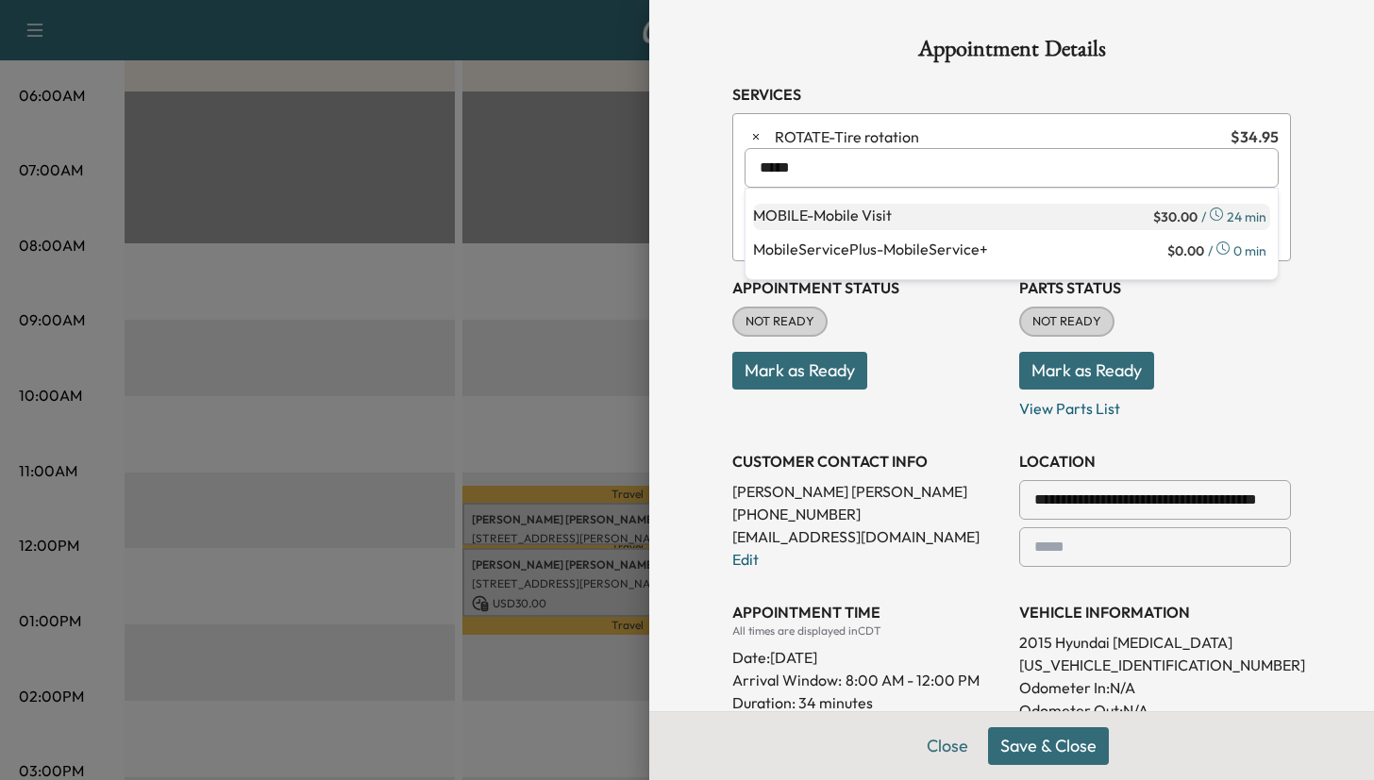
click at [810, 212] on p "MOBILE - Mobile Visit" at bounding box center [951, 217] width 396 height 26
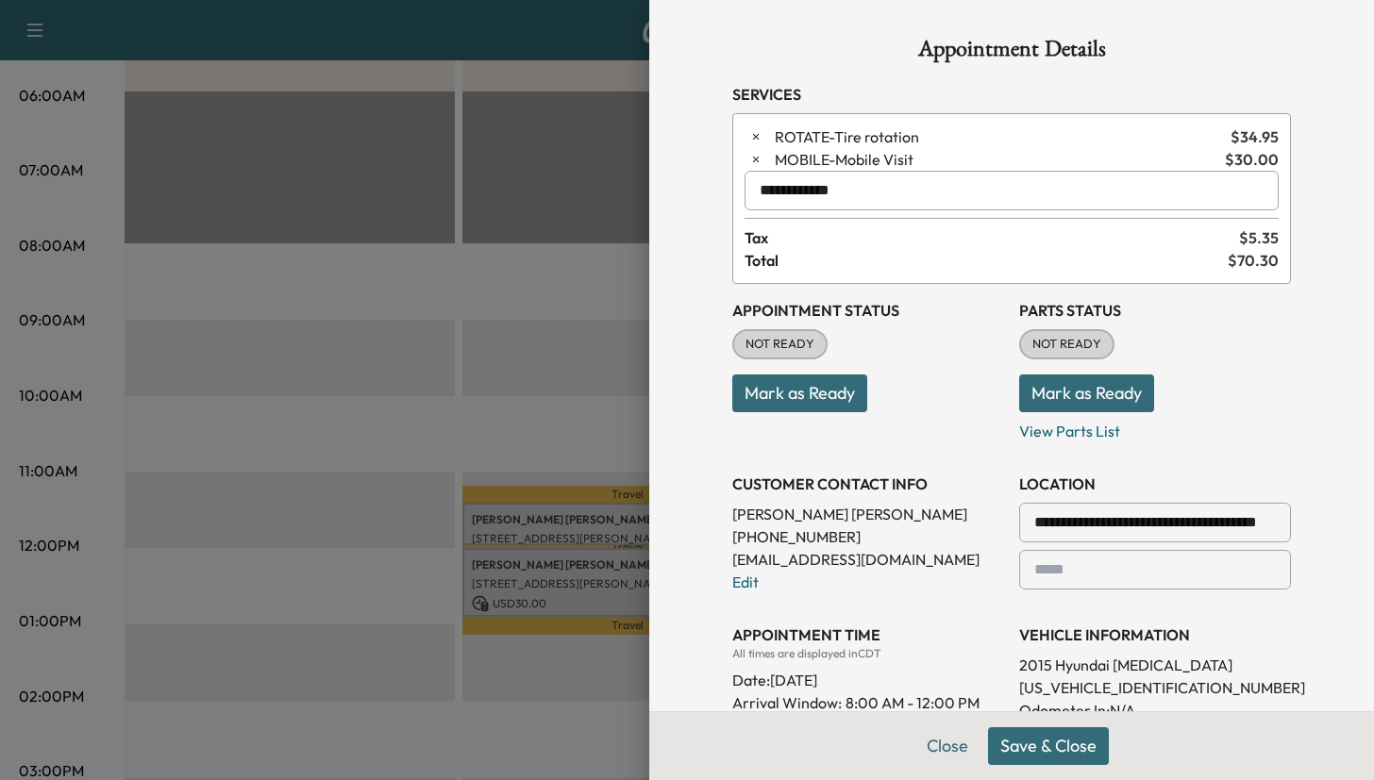
type input "**********"
click at [1051, 749] on button "Save & Close" at bounding box center [1048, 746] width 121 height 38
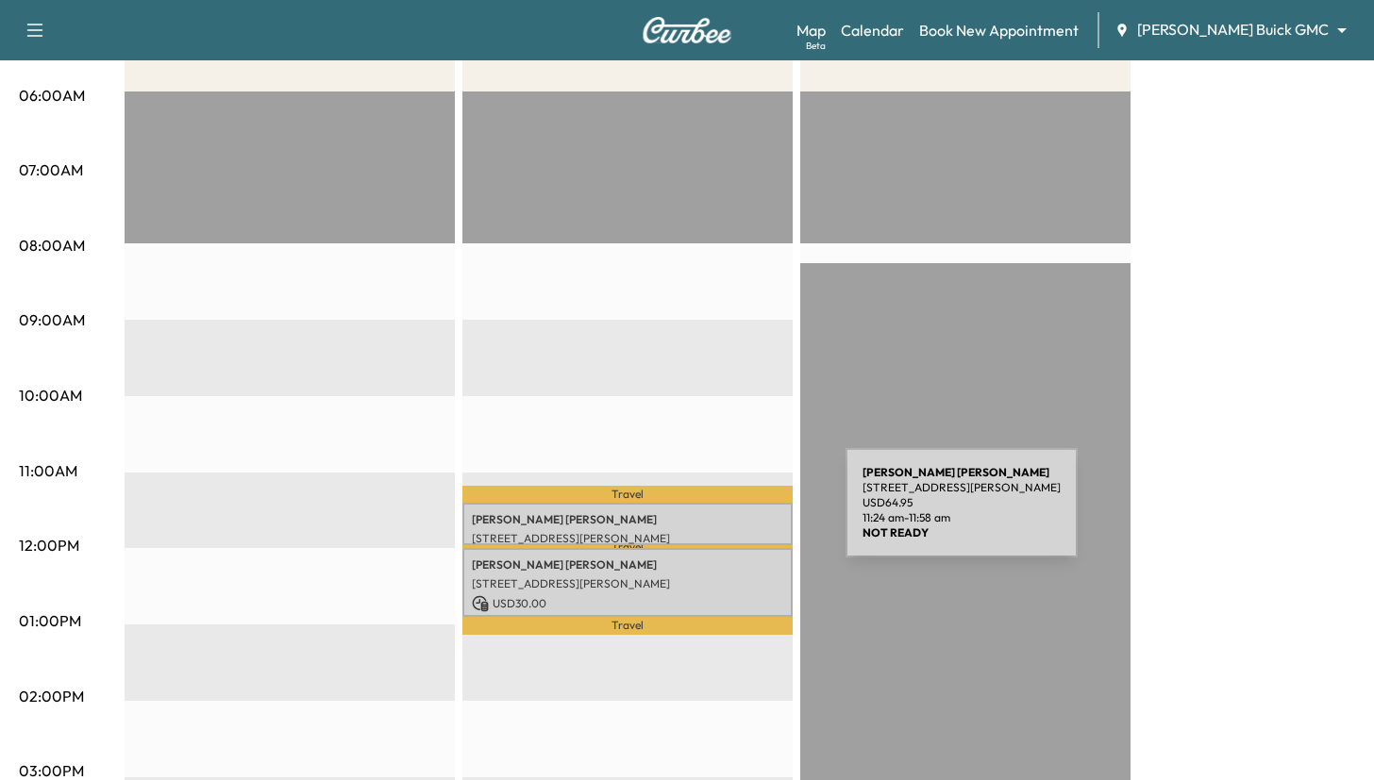
click at [704, 514] on p "[PERSON_NAME]" at bounding box center [627, 519] width 311 height 15
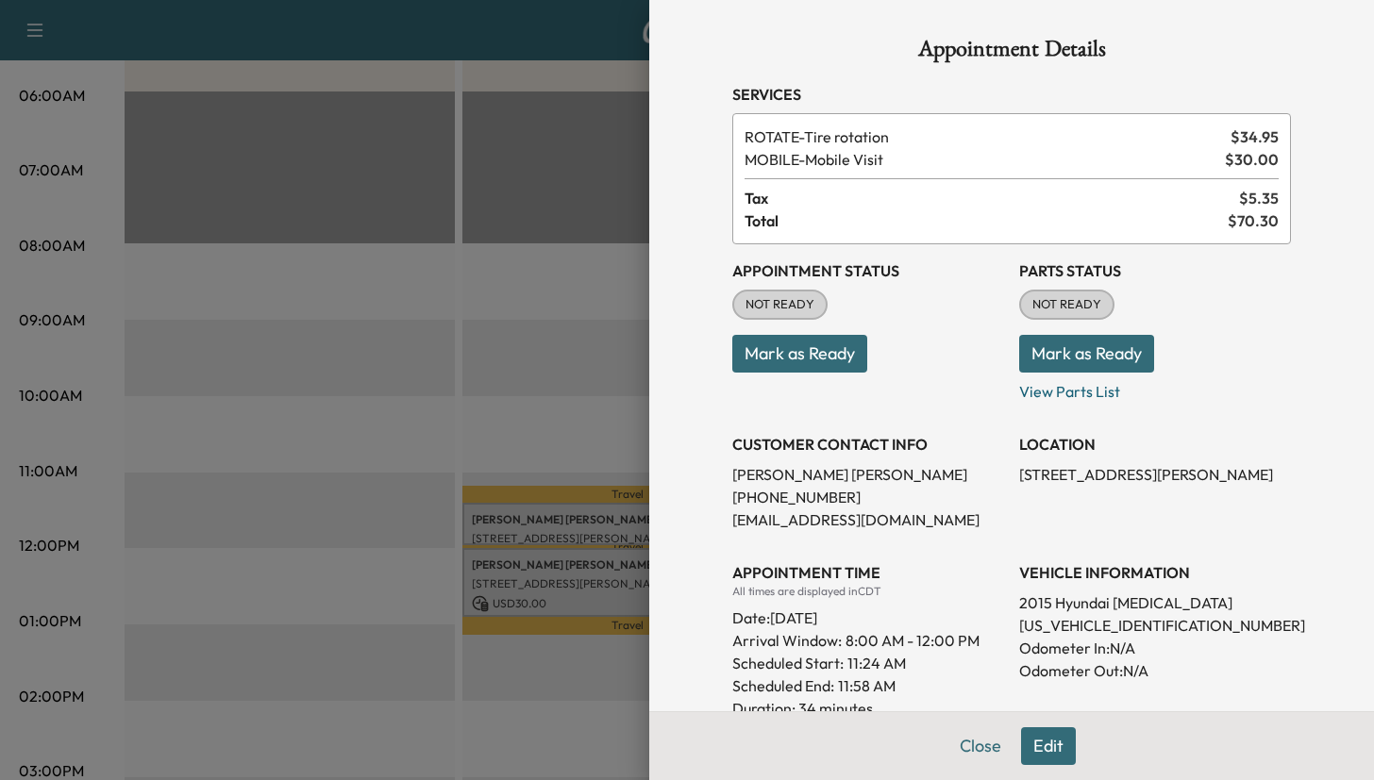
click at [1042, 743] on button "Edit" at bounding box center [1048, 746] width 55 height 38
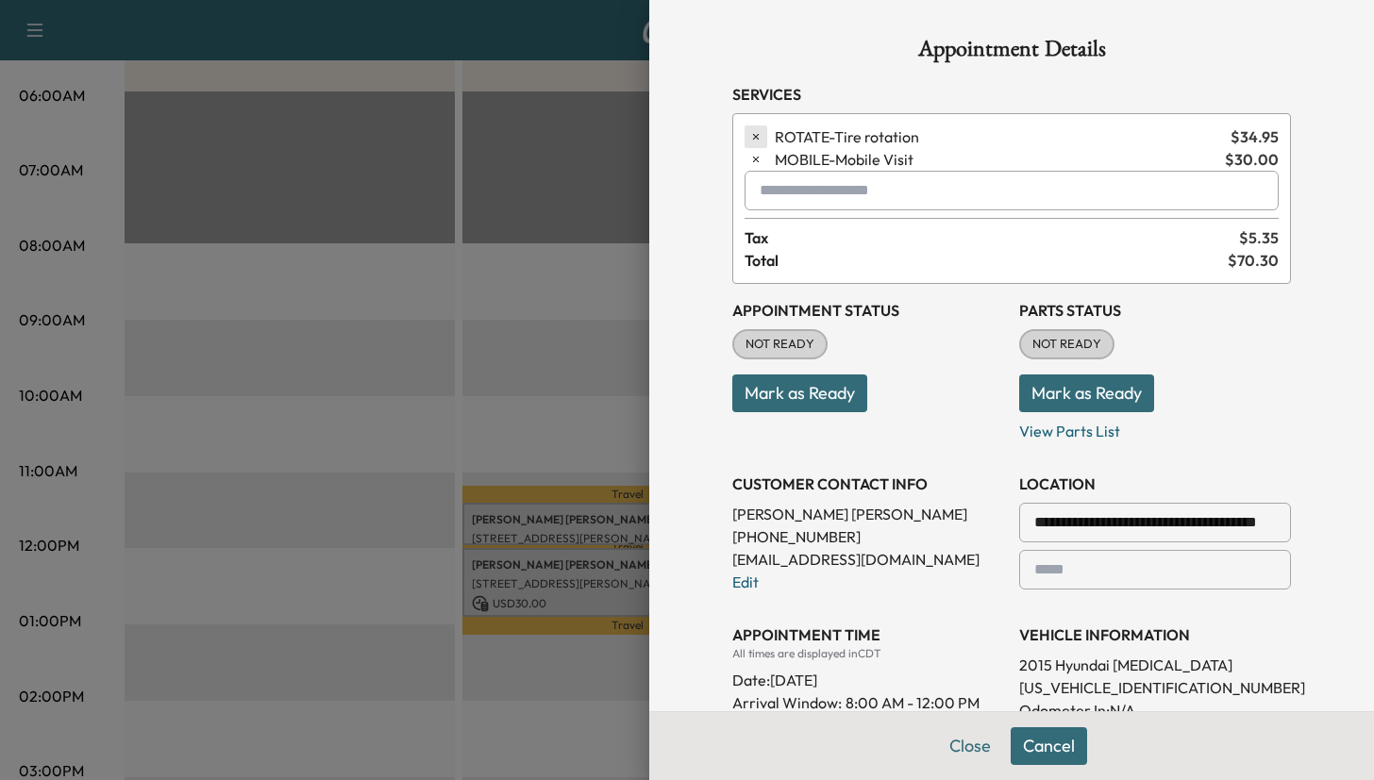
click at [759, 137] on icon "button" at bounding box center [755, 136] width 13 height 13
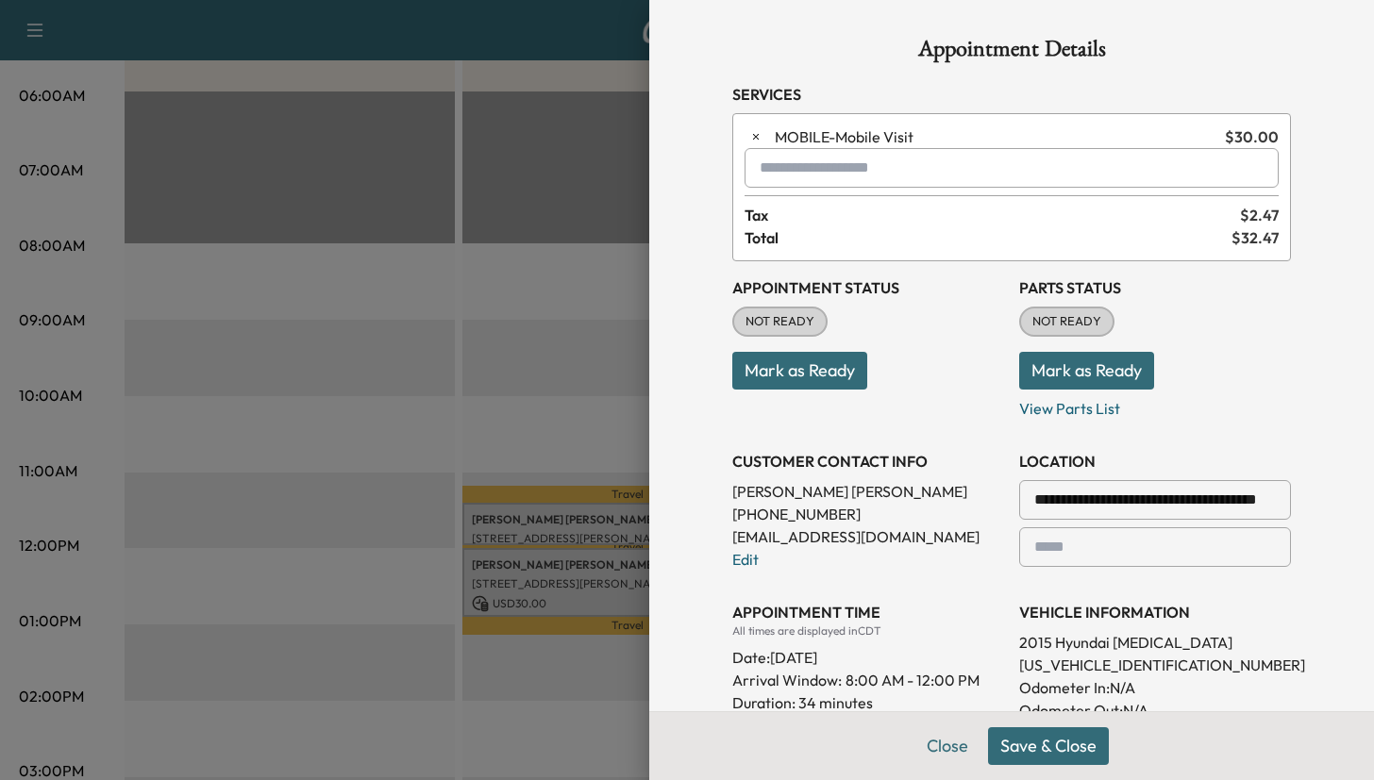
click at [775, 168] on input "text" at bounding box center [1011, 168] width 534 height 40
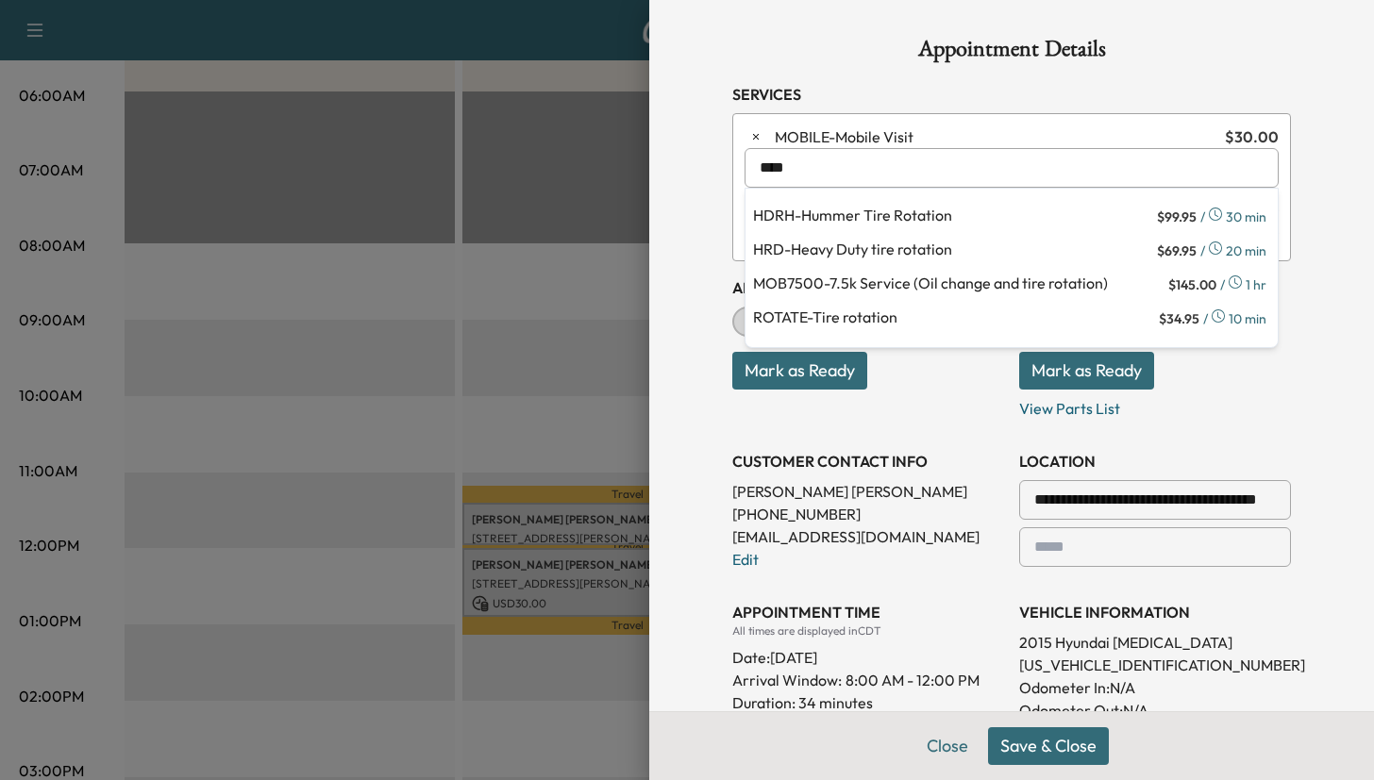
type input "****"
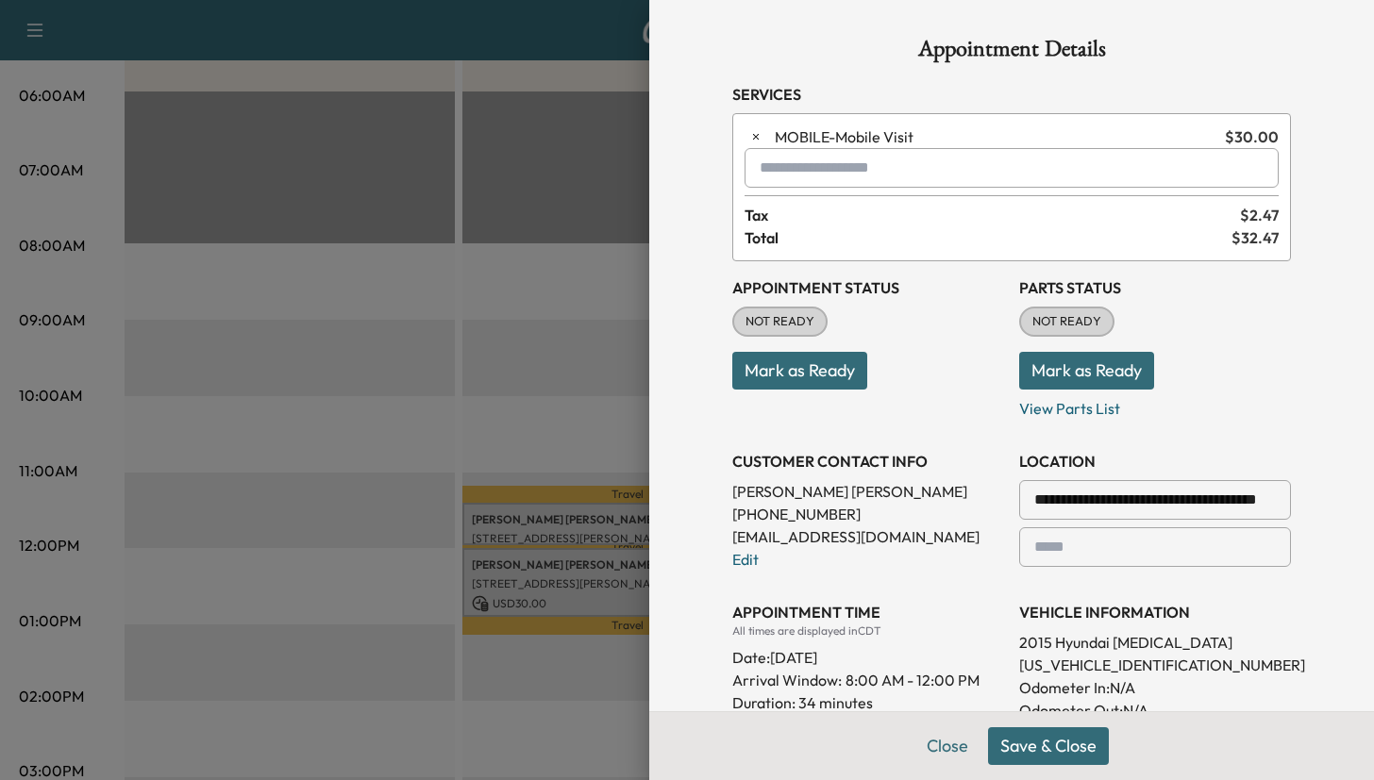
click at [893, 764] on div "Close Save & Close" at bounding box center [1011, 745] width 725 height 69
click at [935, 747] on button "Close" at bounding box center [947, 746] width 66 height 38
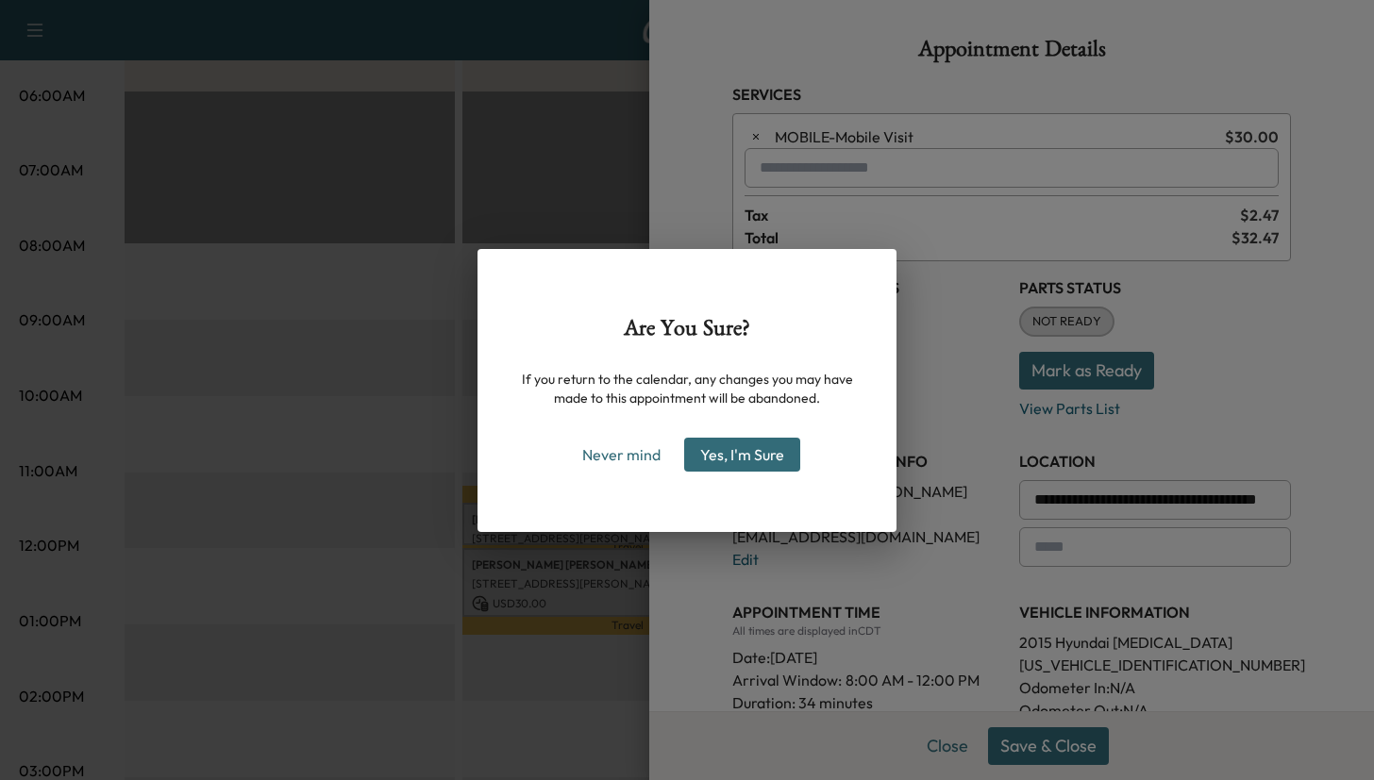
click at [742, 461] on button "Yes, I'm Sure" at bounding box center [742, 455] width 116 height 34
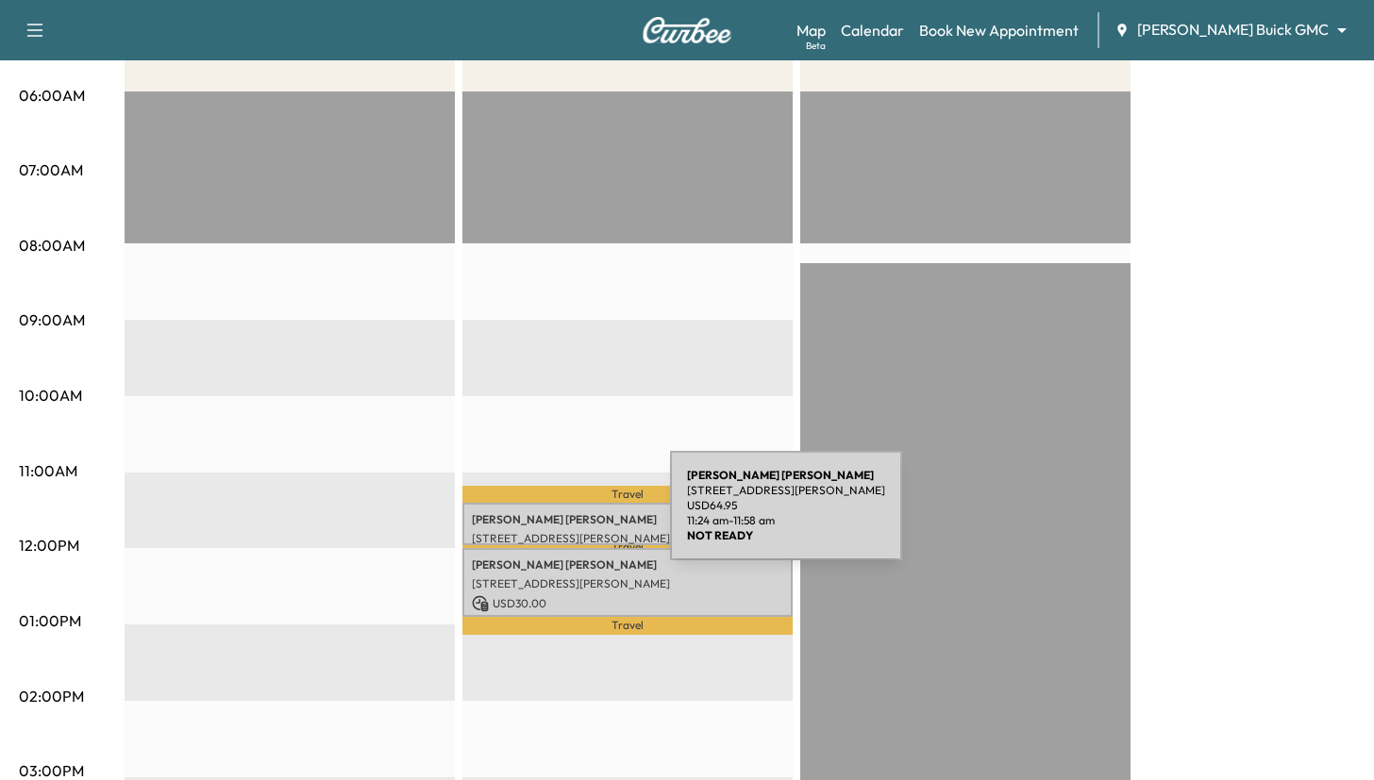
click at [528, 517] on p "[PERSON_NAME]" at bounding box center [627, 519] width 311 height 15
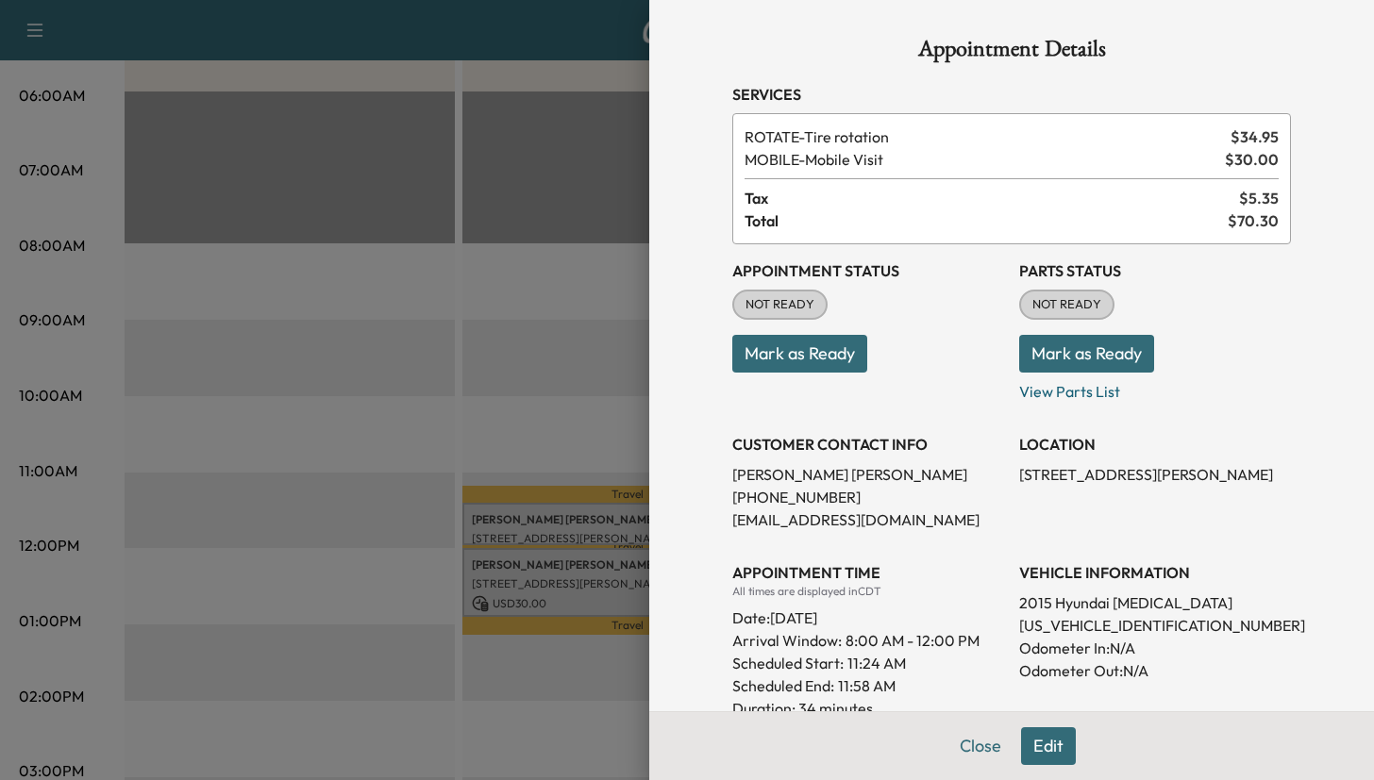
click at [748, 133] on span "ROTATE - Tire rotation" at bounding box center [983, 136] width 478 height 23
click at [1048, 741] on button "Edit" at bounding box center [1048, 746] width 55 height 38
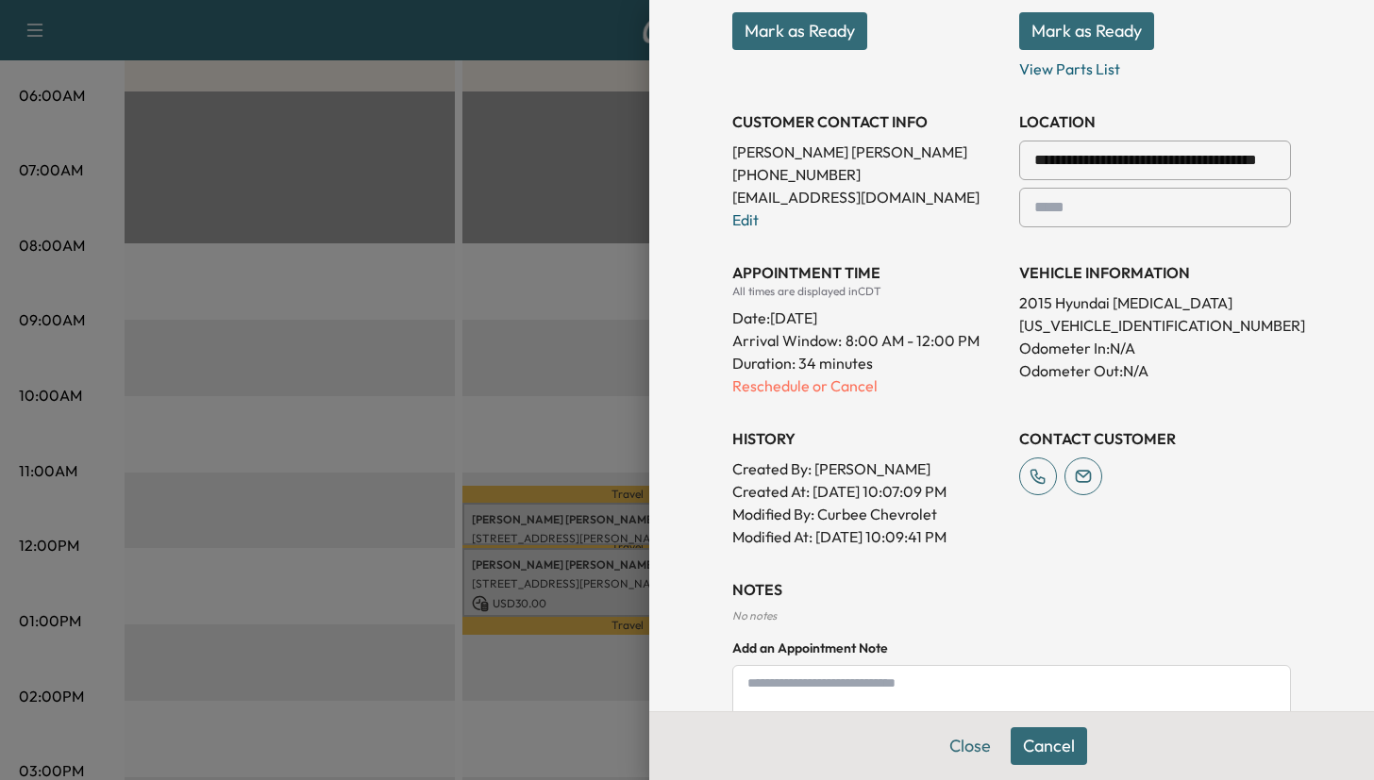
scroll to position [368, 0]
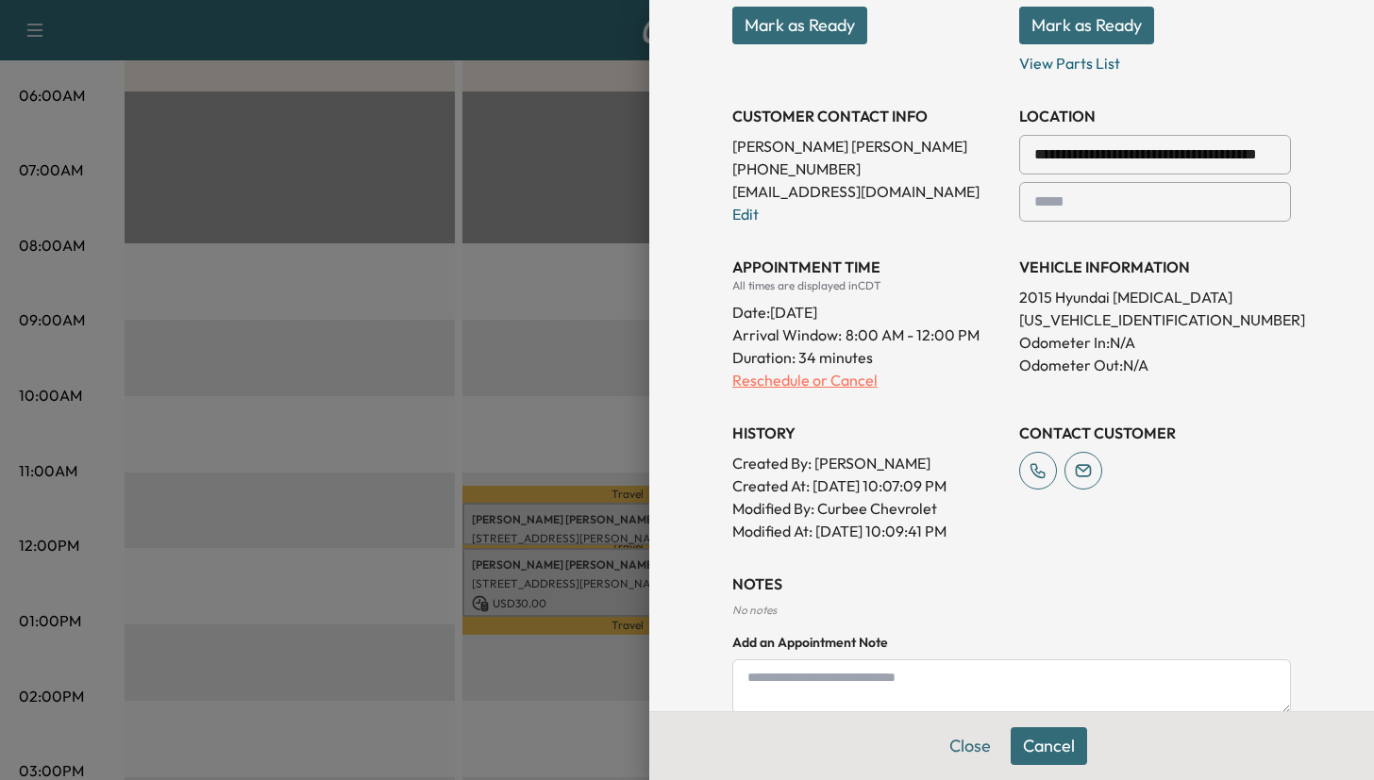
click at [817, 379] on p "Reschedule or Cancel" at bounding box center [868, 380] width 272 height 23
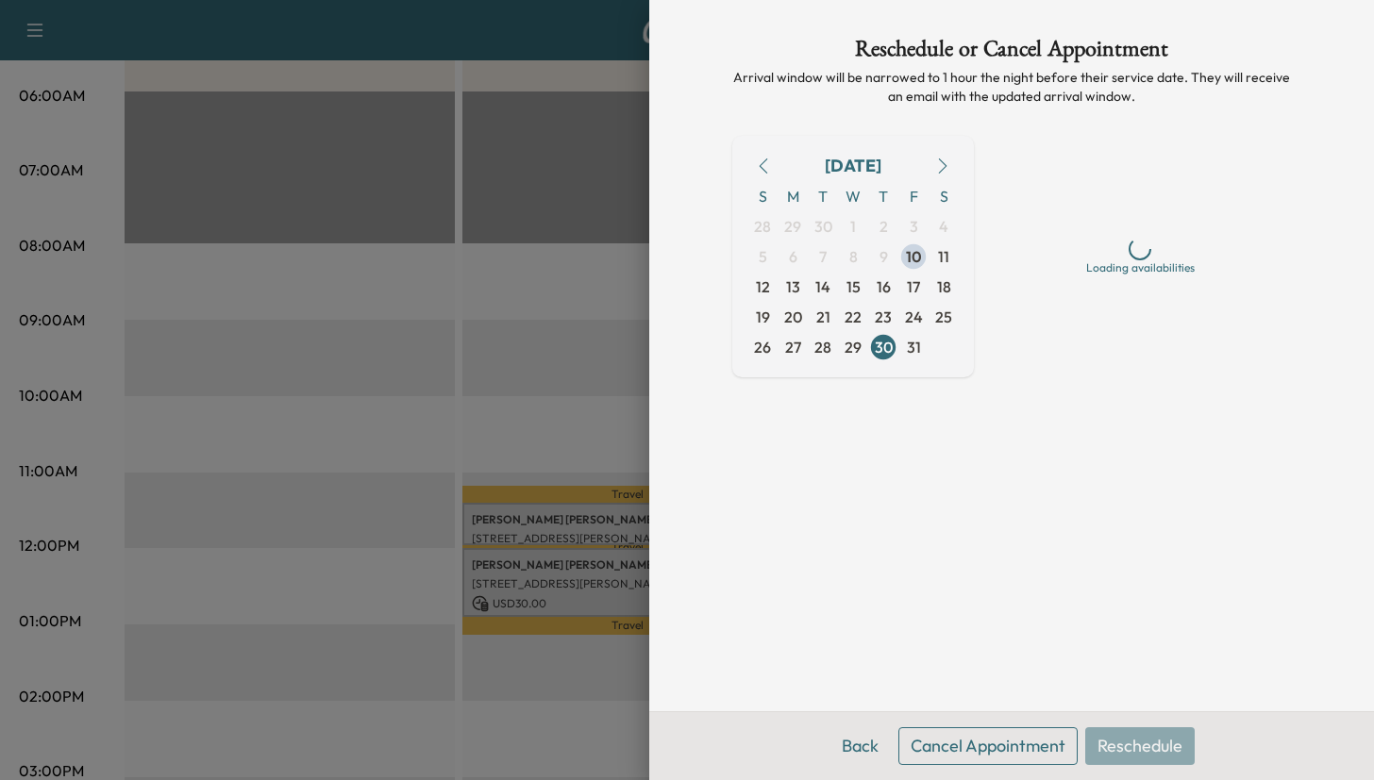
click at [950, 742] on button "Cancel Appointment" at bounding box center [987, 746] width 179 height 38
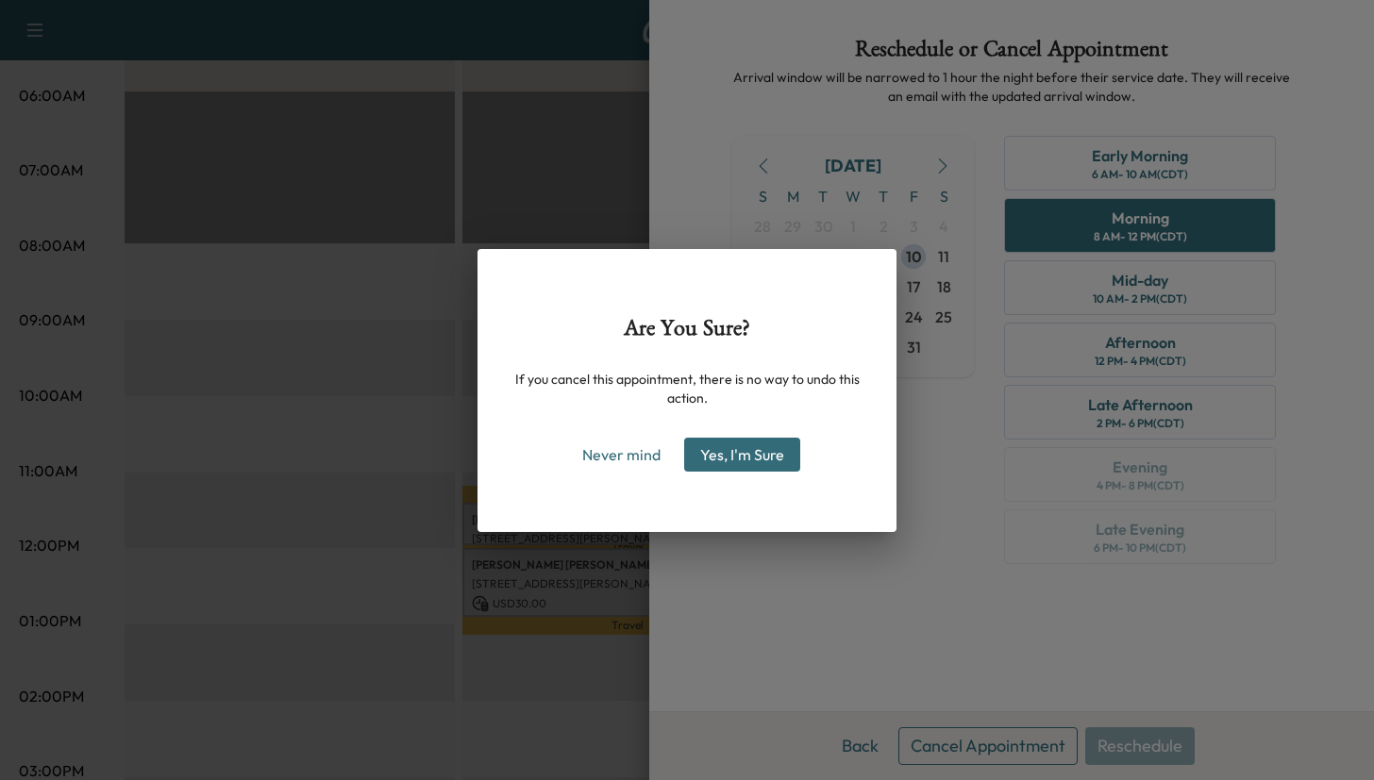
click at [755, 447] on button "Yes, I'm Sure" at bounding box center [742, 455] width 116 height 34
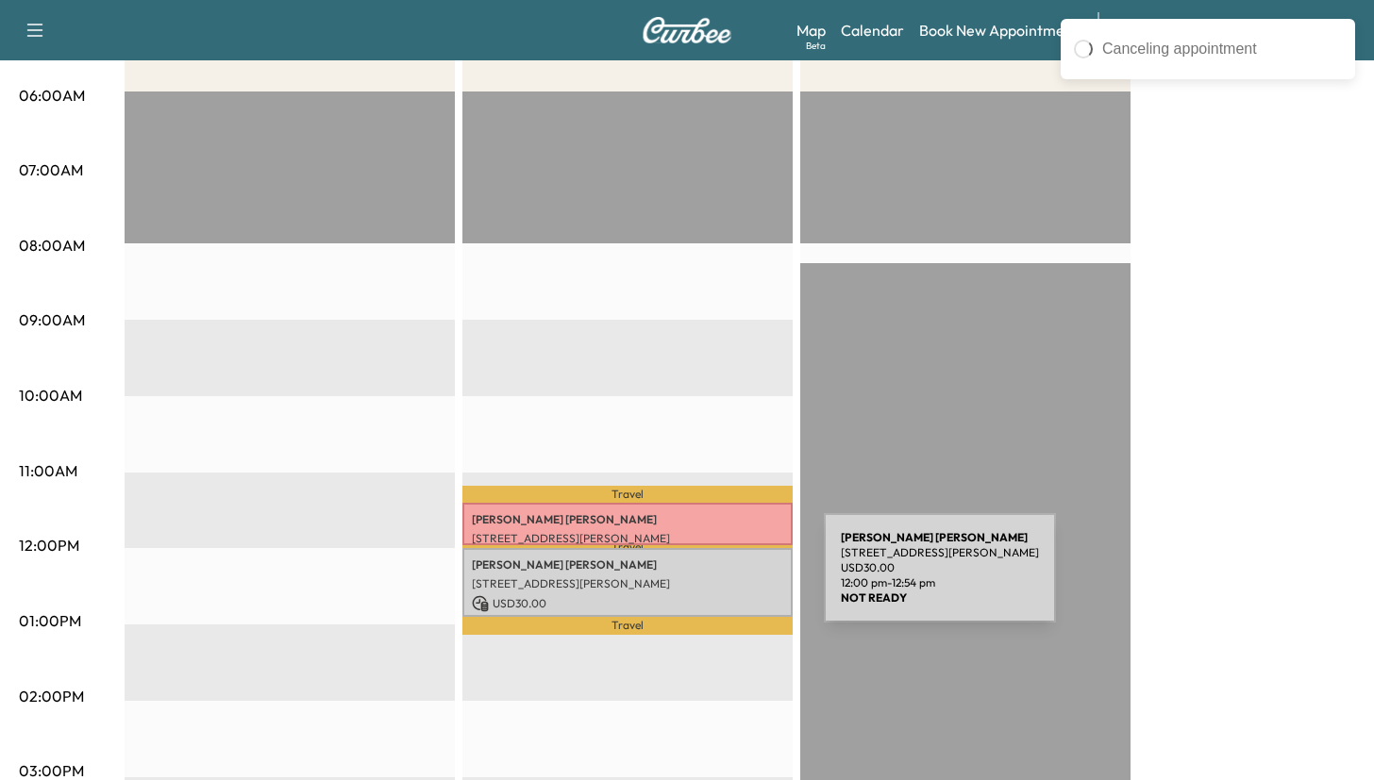
click at [682, 579] on p "[STREET_ADDRESS][PERSON_NAME]" at bounding box center [627, 583] width 311 height 15
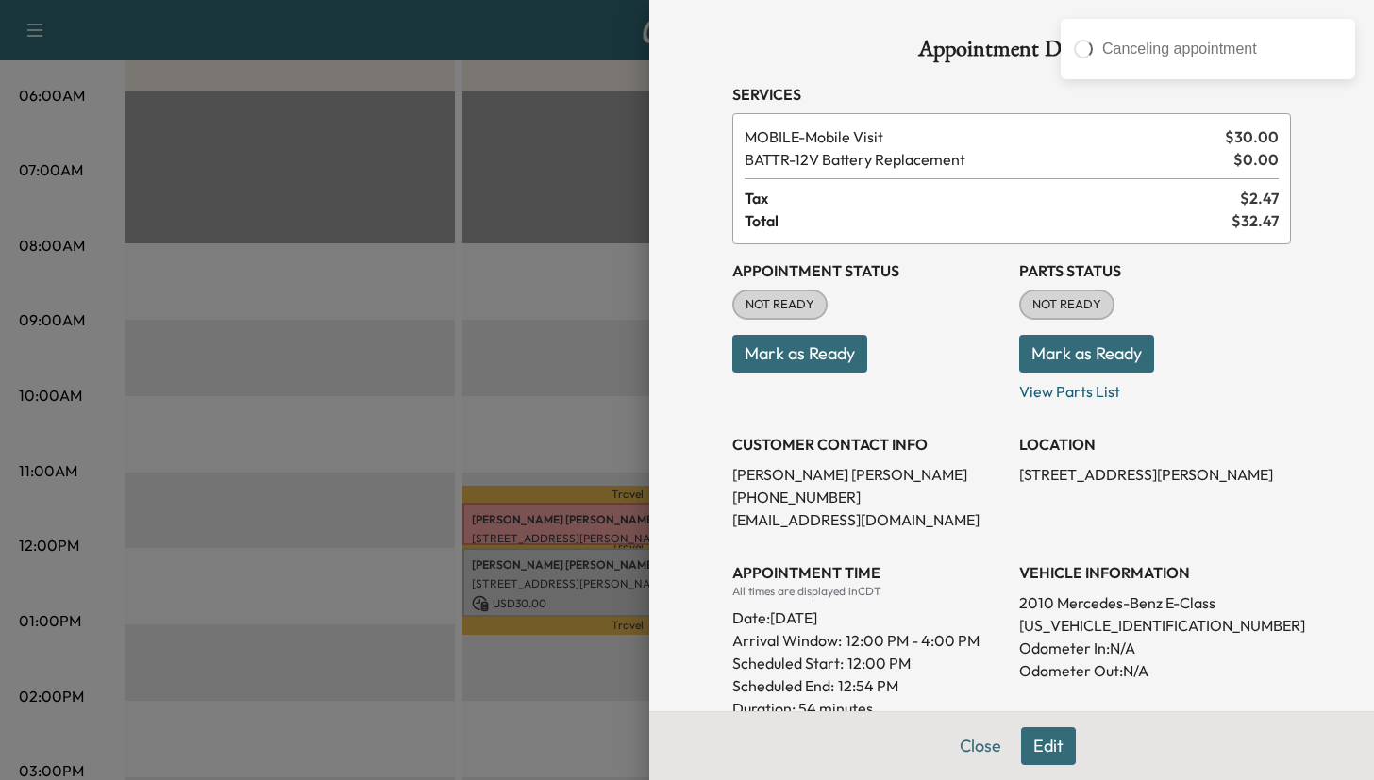
click at [1040, 747] on button "Edit" at bounding box center [1048, 746] width 55 height 38
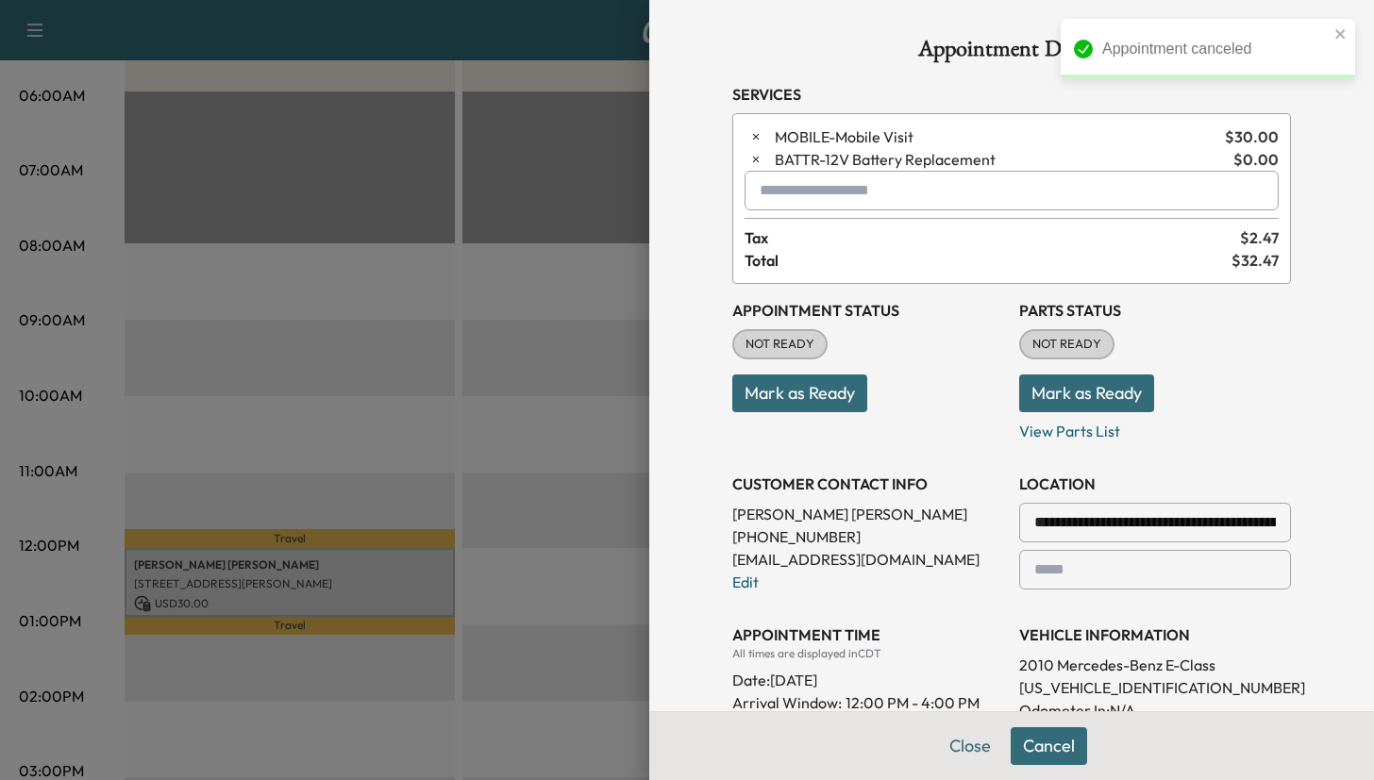
drag, startPoint x: 968, startPoint y: 734, endPoint x: 1092, endPoint y: 709, distance: 126.2
click at [1093, 707] on div "**********" at bounding box center [1011, 390] width 725 height 780
click at [1067, 733] on button "Cancel" at bounding box center [1048, 746] width 76 height 38
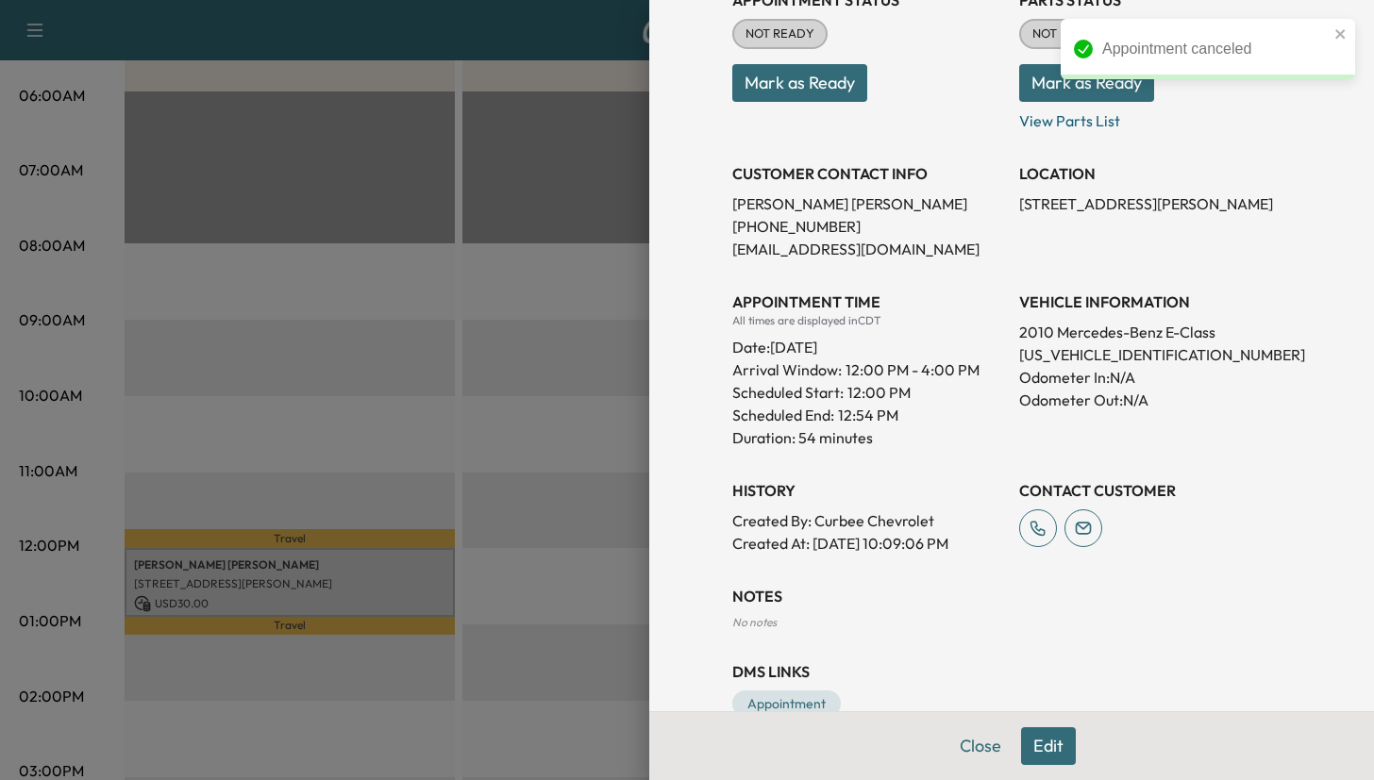
scroll to position [314, 0]
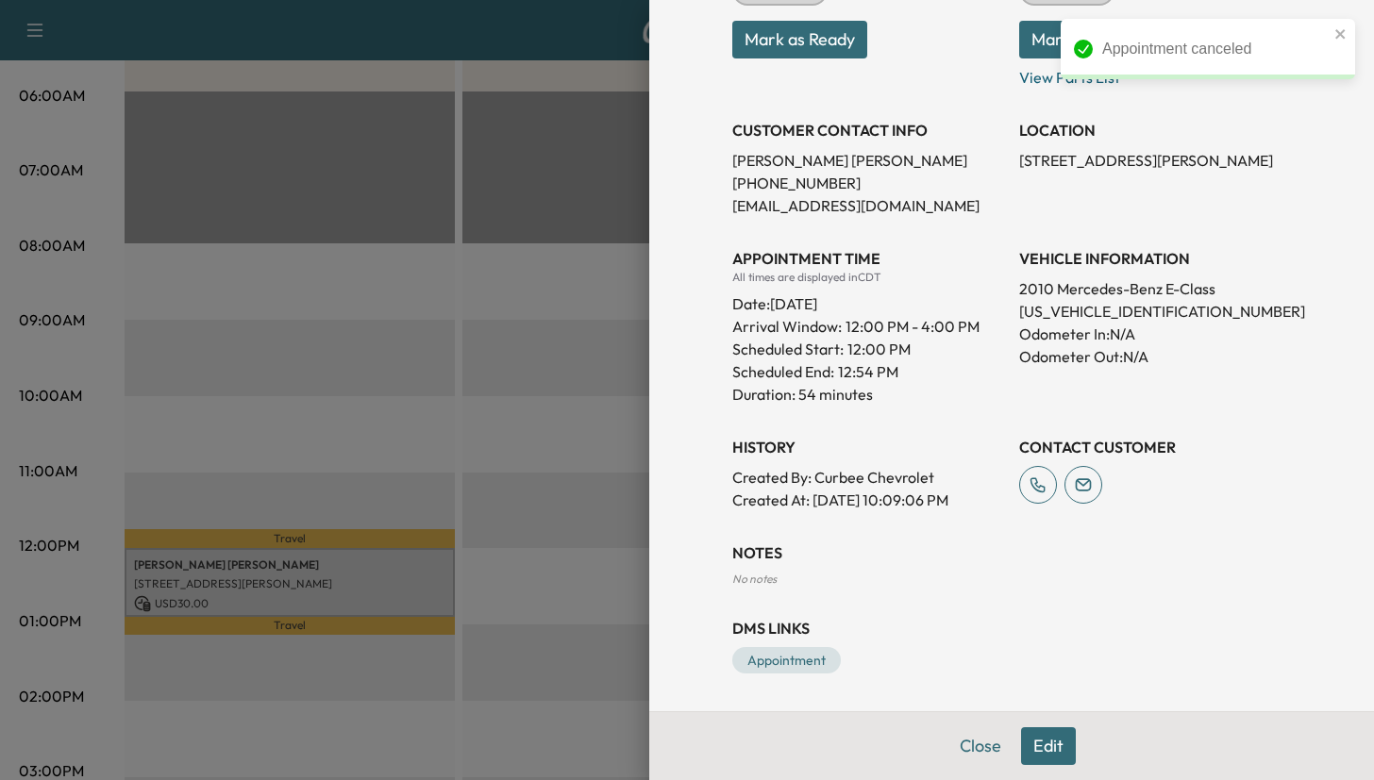
click at [1023, 743] on button "Edit" at bounding box center [1048, 746] width 55 height 38
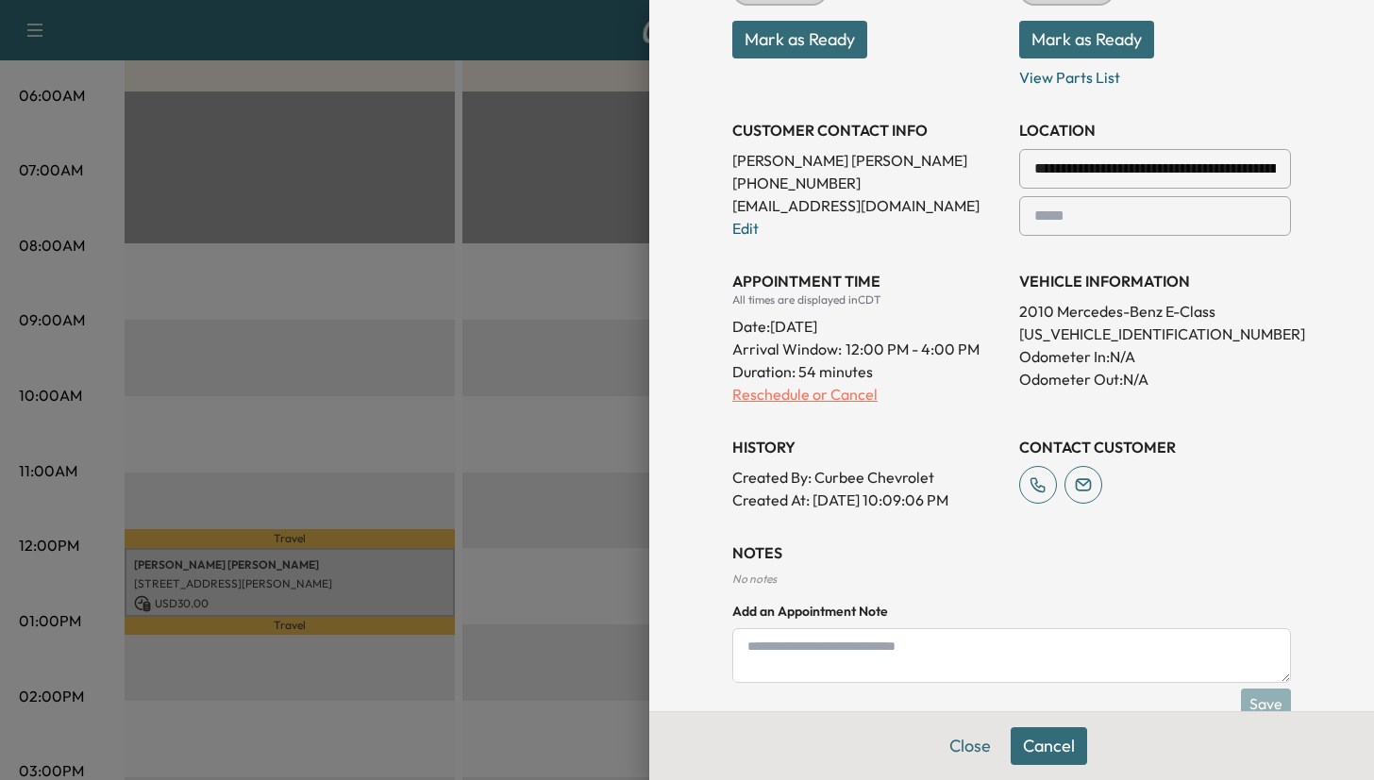
click at [782, 396] on p "Reschedule or Cancel" at bounding box center [868, 394] width 272 height 23
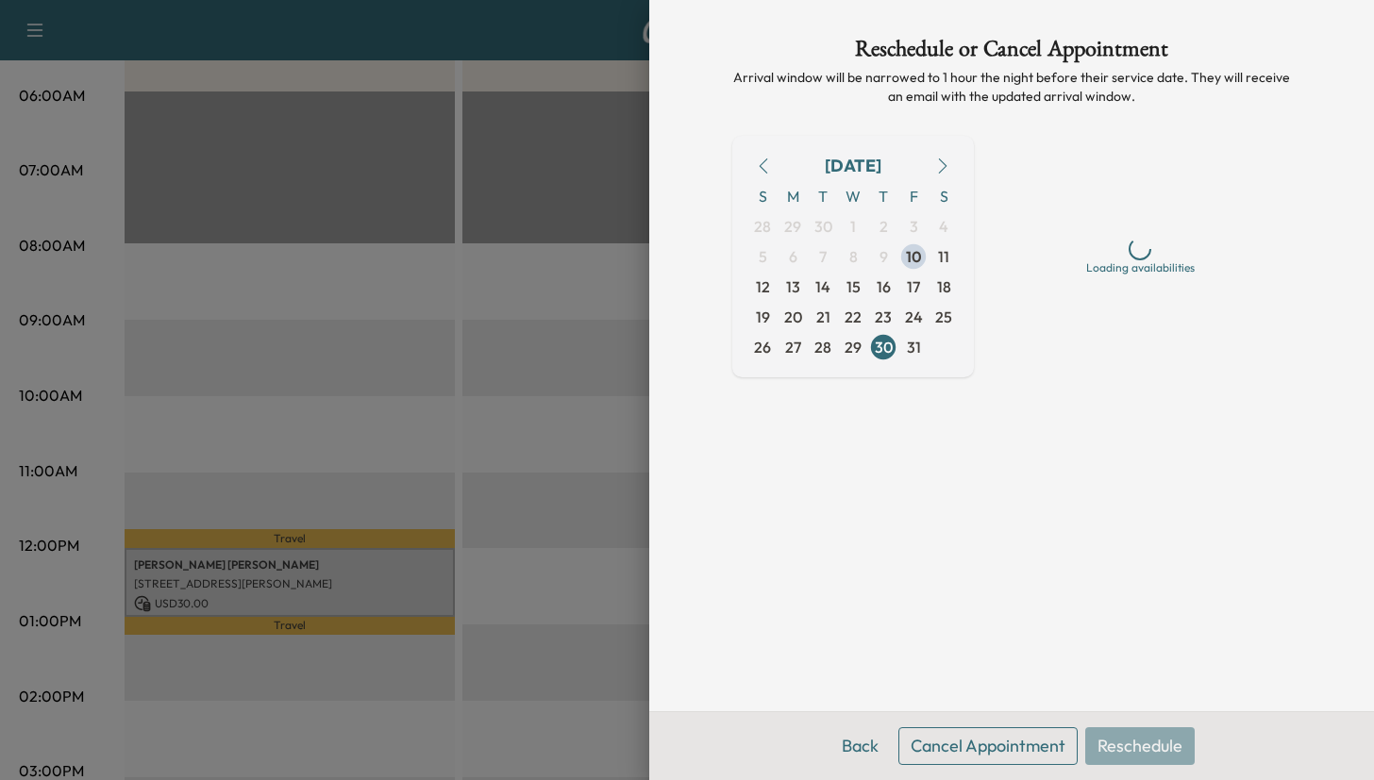
scroll to position [0, 0]
click at [1044, 730] on button "Cancel Appointment" at bounding box center [987, 746] width 179 height 38
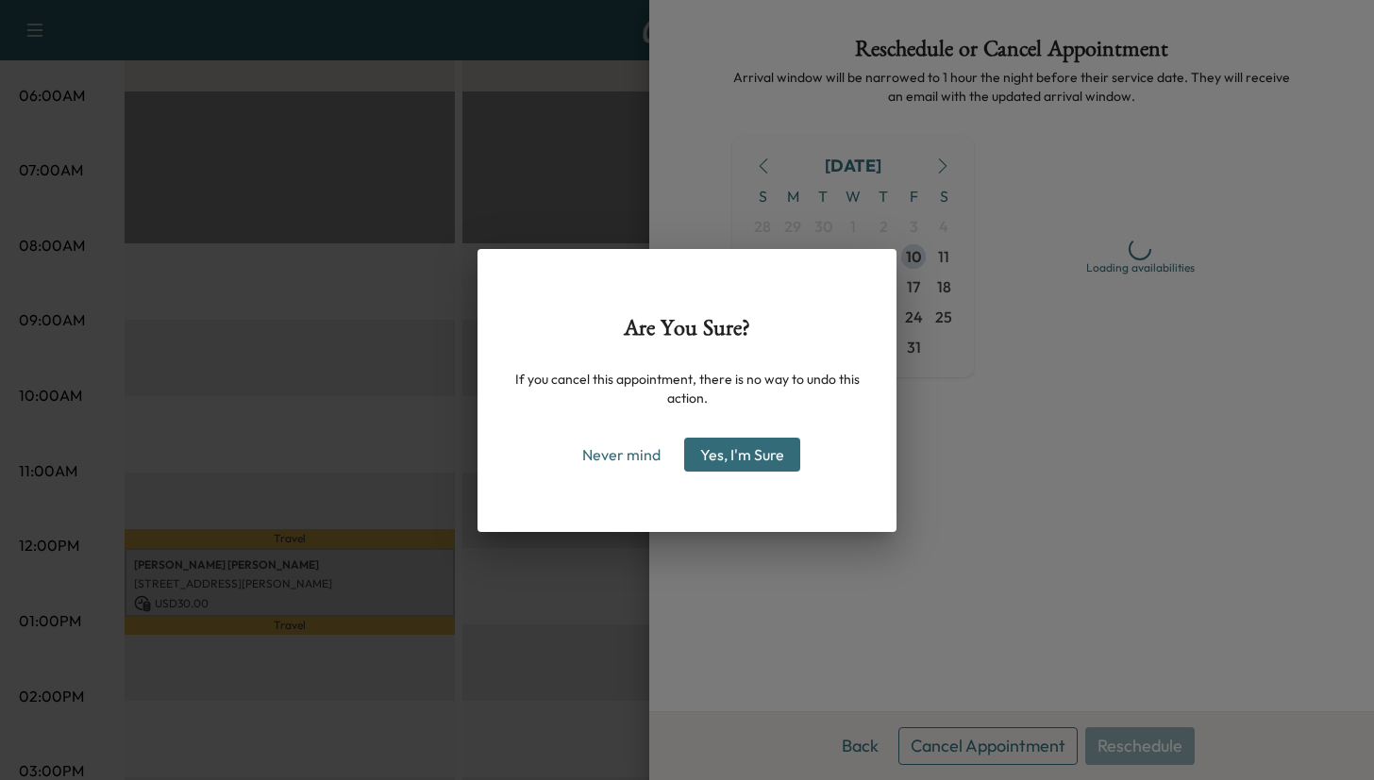
click at [762, 462] on button "Yes, I'm Sure" at bounding box center [742, 455] width 116 height 34
